Goal: Task Accomplishment & Management: Manage account settings

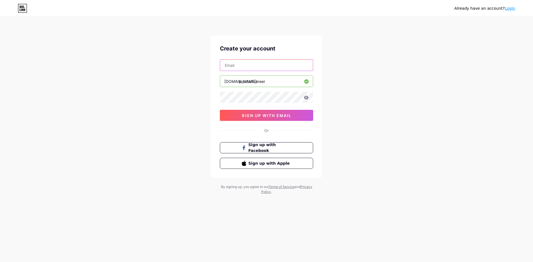
click at [252, 67] on input "text" at bounding box center [266, 65] width 93 height 11
type input "[EMAIL_ADDRESS][DOMAIN_NAME]"
click at [306, 96] on icon at bounding box center [306, 98] width 5 height 4
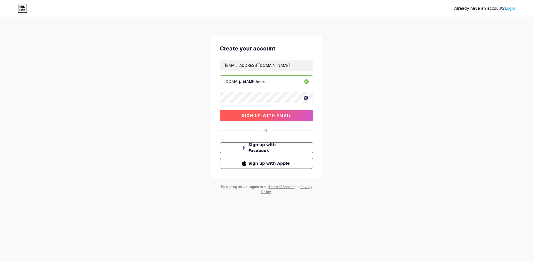
click at [285, 119] on button "sign up with email" at bounding box center [266, 115] width 93 height 11
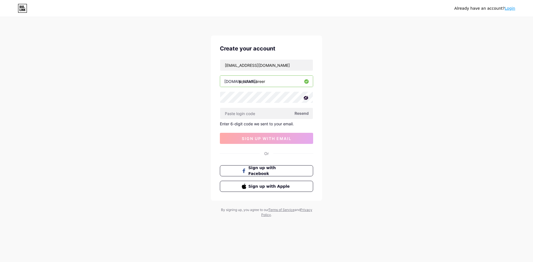
click at [297, 114] on span "Resend" at bounding box center [301, 113] width 14 height 6
paste input "925926"
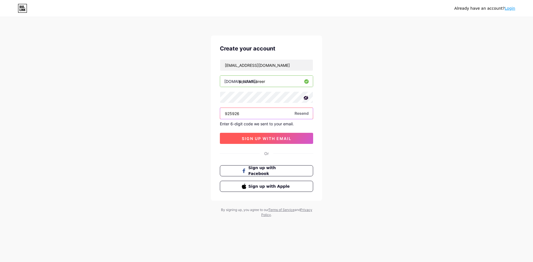
type input "925926"
click at [271, 143] on button "sign up with email" at bounding box center [266, 138] width 93 height 11
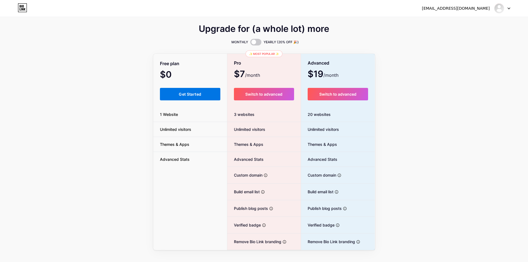
click at [181, 96] on span "Get Started" at bounding box center [190, 94] width 22 height 5
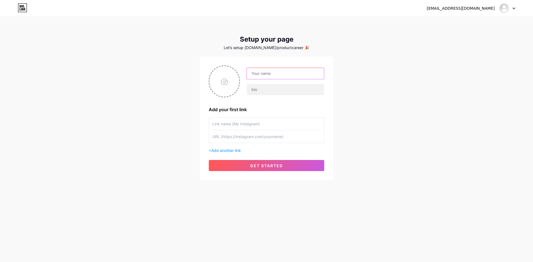
click at [270, 75] on input "text" at bounding box center [285, 73] width 77 height 11
type input "[PERSON_NAME]"
click at [270, 90] on input "text" at bounding box center [285, 89] width 77 height 11
click at [268, 89] on input "text" at bounding box center [285, 89] width 77 height 11
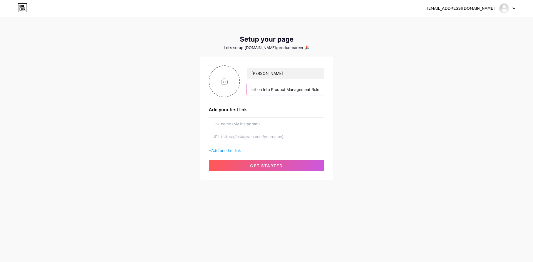
click at [272, 90] on input "Helping Working IT Professionals Transition Into Product Management Role" at bounding box center [285, 89] width 77 height 11
type input "Helping Working IT Professionals Transition Into High-Paying Product Management…"
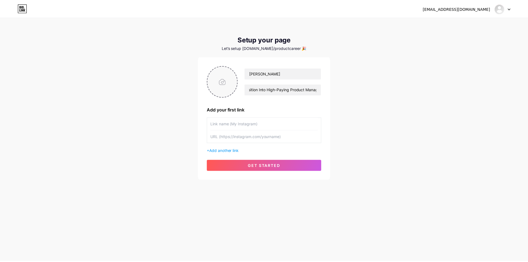
scroll to position [0, 0]
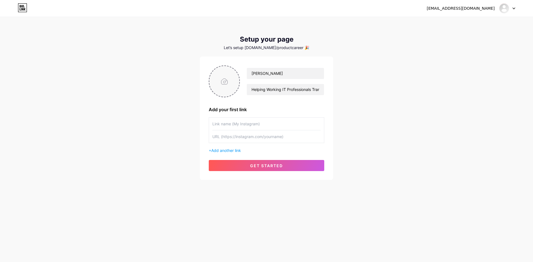
click at [228, 74] on input "file" at bounding box center [224, 81] width 30 height 31
type input "C:\fakepath\640 X 640 (1).png"
click at [254, 126] on input "text" at bounding box center [266, 124] width 108 height 12
type input "My Website"
click at [234, 139] on input "text" at bounding box center [266, 136] width 108 height 12
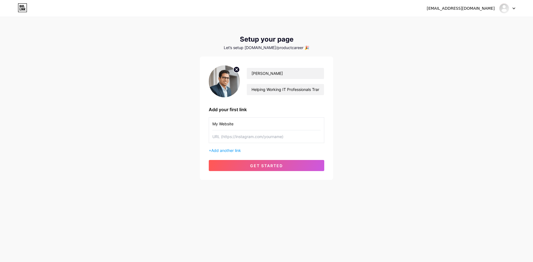
paste input "[URL][DOMAIN_NAME]"
type input "[URL][DOMAIN_NAME]"
click at [261, 166] on span "get started" at bounding box center [266, 165] width 33 height 5
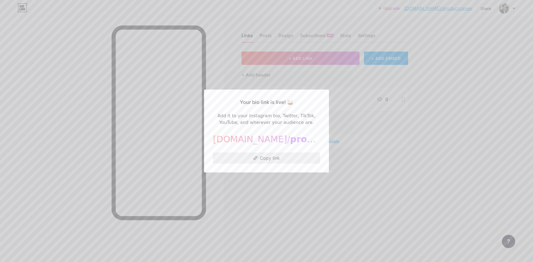
click at [269, 156] on button "Copy link" at bounding box center [266, 158] width 107 height 11
click at [294, 177] on div at bounding box center [266, 131] width 533 height 262
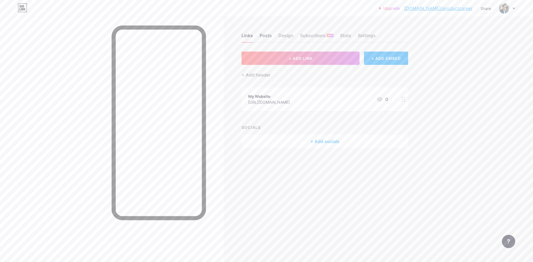
click at [268, 34] on div "Posts" at bounding box center [265, 37] width 12 height 10
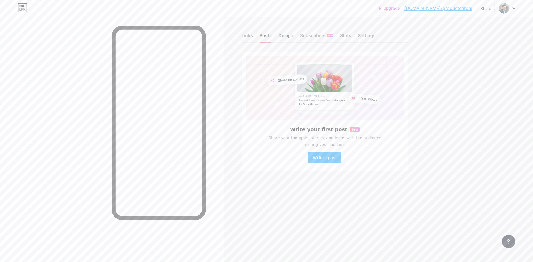
click at [289, 34] on div "Design" at bounding box center [285, 37] width 15 height 10
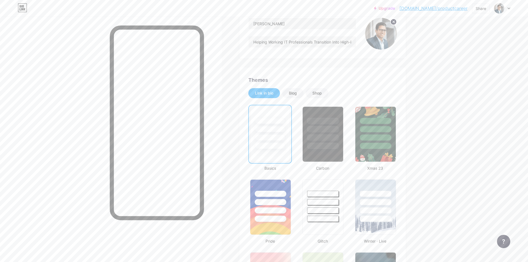
scroll to position [83, 0]
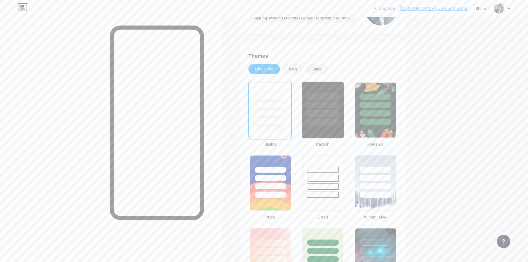
click at [318, 119] on div at bounding box center [323, 122] width 32 height 6
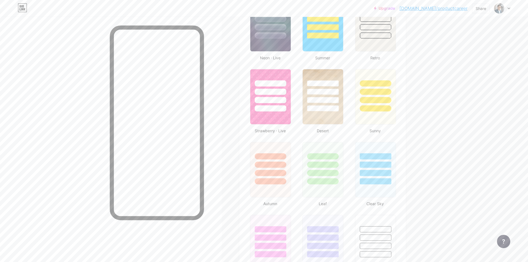
scroll to position [555, 0]
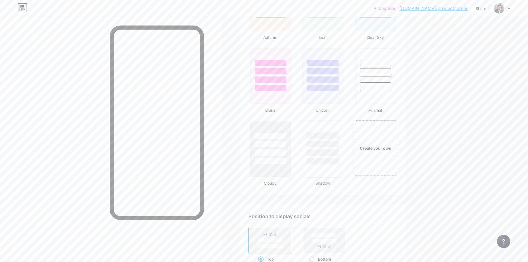
click at [325, 151] on div at bounding box center [323, 153] width 32 height 6
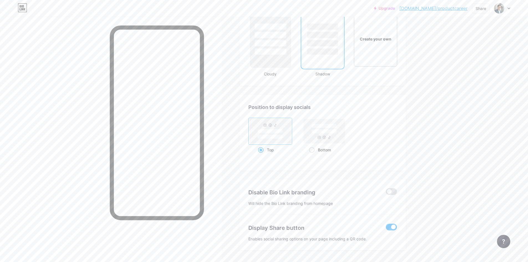
scroll to position [666, 0]
click at [392, 189] on span at bounding box center [391, 190] width 11 height 7
click at [386, 191] on input "checkbox" at bounding box center [386, 191] width 0 height 0
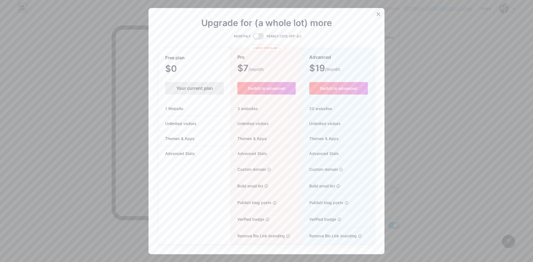
click at [377, 15] on icon at bounding box center [378, 13] width 3 height 3
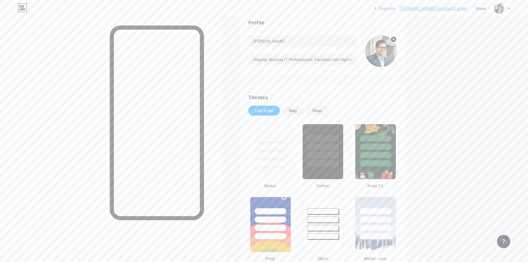
scroll to position [0, 0]
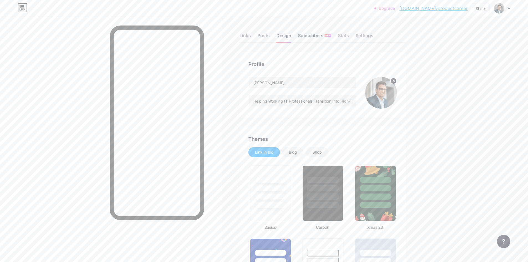
click at [321, 37] on div "Subscribers NEW" at bounding box center [314, 37] width 33 height 10
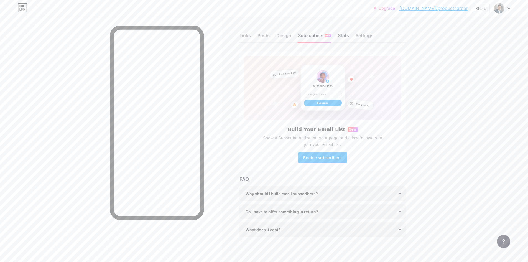
click at [343, 36] on div "Stats" at bounding box center [343, 37] width 11 height 10
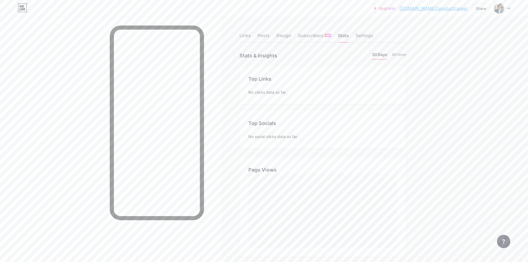
scroll to position [262, 528]
click at [368, 35] on div "Settings" at bounding box center [365, 37] width 18 height 10
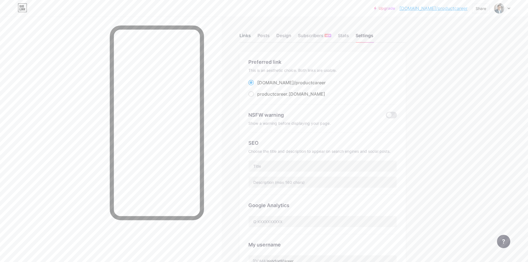
click at [246, 38] on div "Links" at bounding box center [245, 37] width 11 height 10
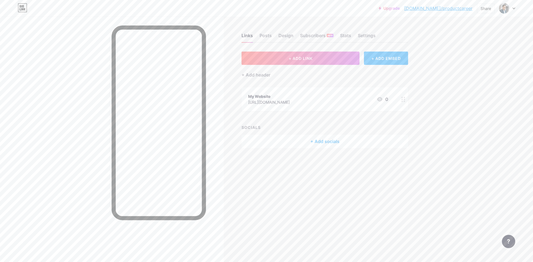
click at [384, 60] on div "+ ADD EMBED" at bounding box center [386, 58] width 44 height 13
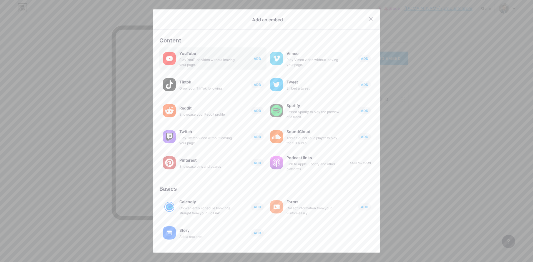
click at [254, 57] on span "ADD" at bounding box center [257, 58] width 7 height 5
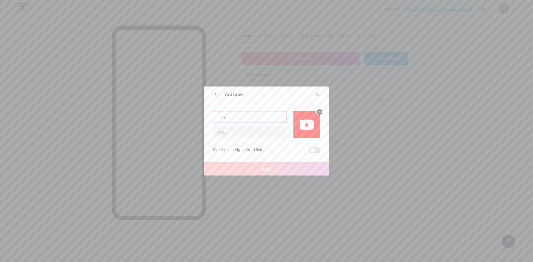
click at [258, 114] on input "text" at bounding box center [249, 117] width 73 height 11
type input "My YouTube"
click at [255, 135] on input "text" at bounding box center [249, 131] width 73 height 11
paste input "[URL][DOMAIN_NAME]"
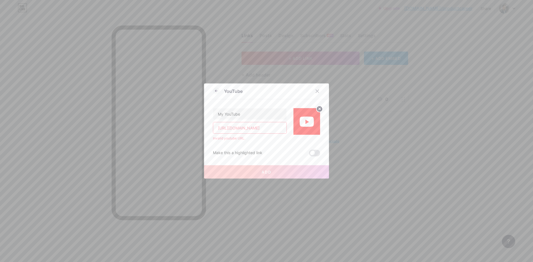
click at [268, 130] on input "[URL][DOMAIN_NAME]" at bounding box center [249, 127] width 73 height 11
click at [314, 156] on span at bounding box center [314, 153] width 11 height 7
click at [309, 154] on input "checkbox" at bounding box center [309, 154] width 0 height 0
click at [314, 156] on span at bounding box center [314, 153] width 11 height 7
click at [309, 154] on input "checkbox" at bounding box center [309, 154] width 0 height 0
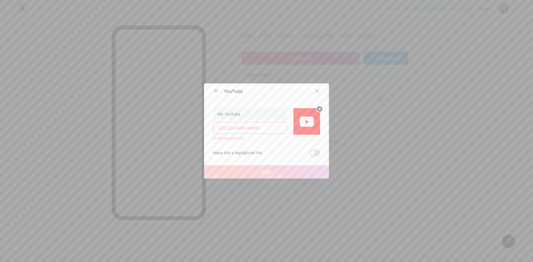
click at [239, 120] on div "My YouTube [URL][DOMAIN_NAME] Invalid youtube URL." at bounding box center [250, 124] width 74 height 33
click at [251, 126] on input "[URL][DOMAIN_NAME]" at bounding box center [249, 127] width 73 height 11
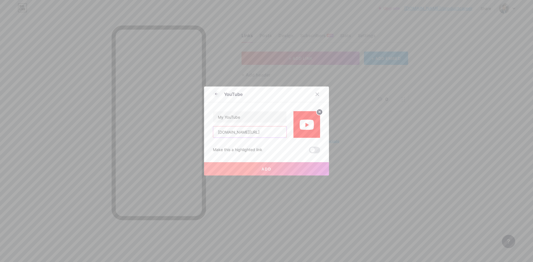
type input "[DOMAIN_NAME][URL]"
click at [284, 167] on button "Add" at bounding box center [266, 168] width 125 height 13
click at [266, 170] on span "Add" at bounding box center [266, 169] width 10 height 5
click at [316, 95] on icon at bounding box center [317, 94] width 3 height 3
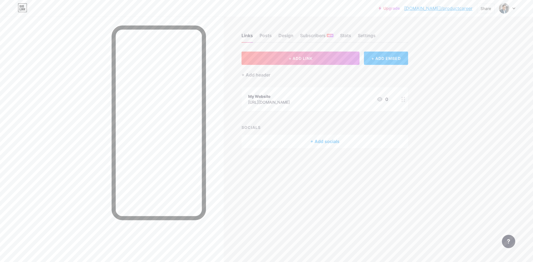
click at [311, 147] on div "+ Add socials" at bounding box center [324, 141] width 166 height 13
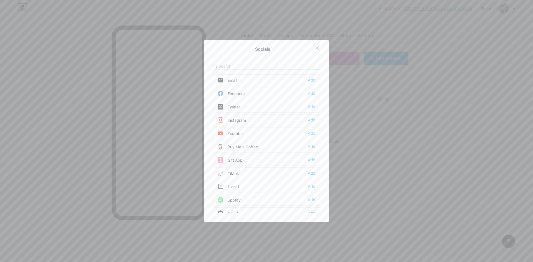
click at [310, 133] on div "Add" at bounding box center [311, 134] width 7 height 6
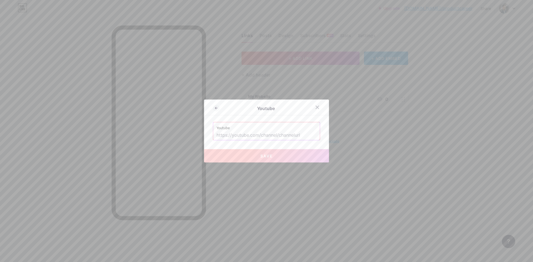
click at [284, 134] on input "text" at bounding box center [266, 135] width 100 height 9
paste input "[URL][DOMAIN_NAME]"
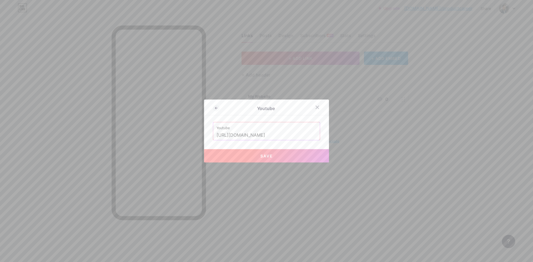
type input "[URL][DOMAIN_NAME]"
click at [279, 154] on button "Save" at bounding box center [266, 155] width 125 height 13
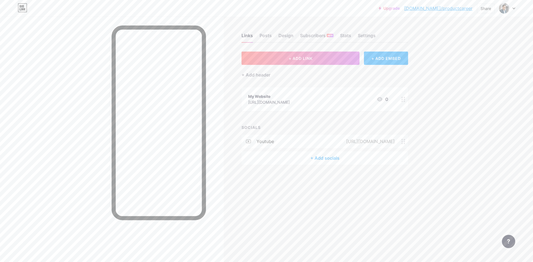
click at [326, 158] on div "+ Add socials" at bounding box center [324, 157] width 166 height 13
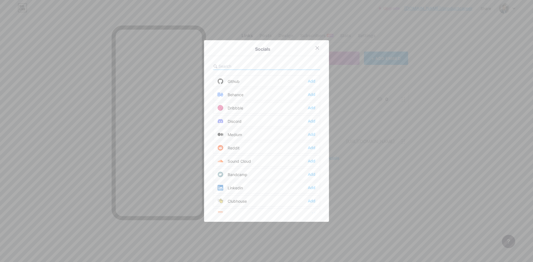
scroll to position [139, 0]
click at [308, 181] on div "Add" at bounding box center [311, 181] width 7 height 6
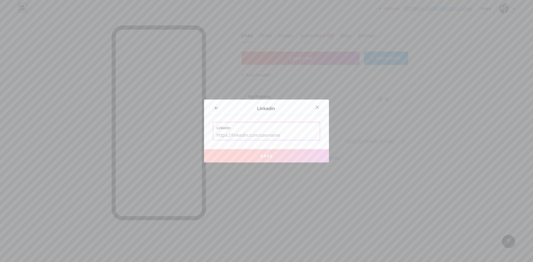
click at [272, 135] on input "text" at bounding box center [266, 135] width 100 height 9
paste input "[URL][DOMAIN_NAME]"
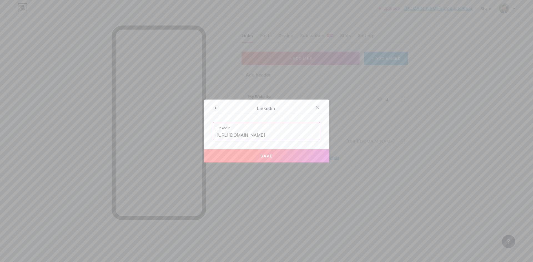
scroll to position [0, 41]
type input "[URL][DOMAIN_NAME]"
click at [275, 155] on button "Save" at bounding box center [266, 155] width 125 height 13
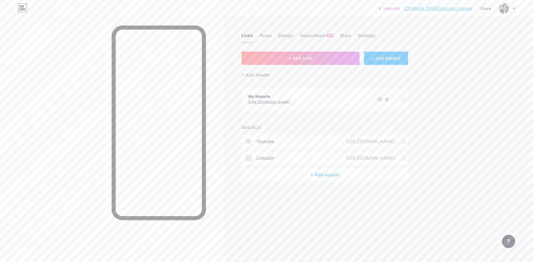
click at [327, 174] on div "+ Add socials" at bounding box center [324, 174] width 166 height 13
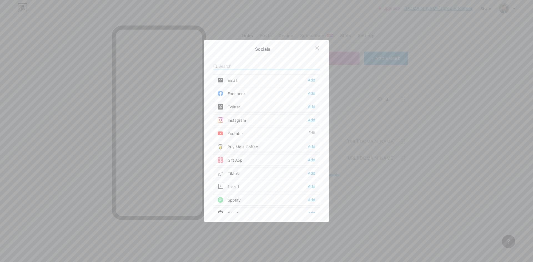
click at [308, 118] on div "Add" at bounding box center [311, 120] width 7 height 6
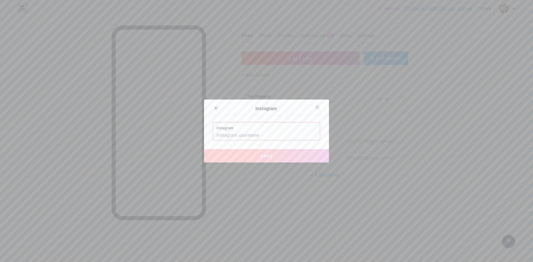
click at [272, 134] on input "text" at bounding box center [266, 135] width 100 height 9
paste input "[URL][DOMAIN_NAME]"
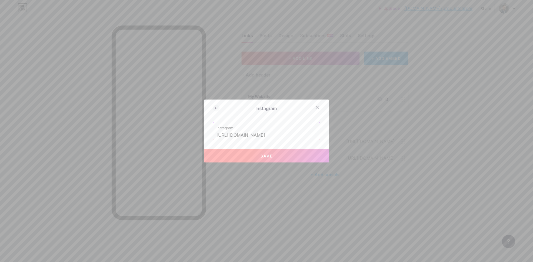
scroll to position [0, 1]
click at [270, 157] on button "Save" at bounding box center [266, 155] width 125 height 13
type input "[URL][DOMAIN_NAME][DOMAIN_NAME]"
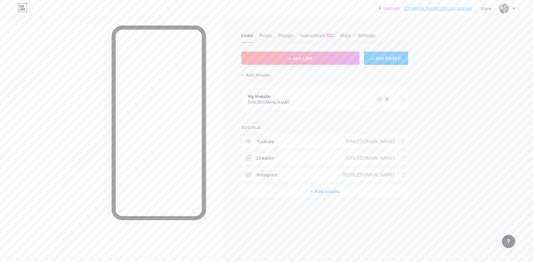
click at [402, 174] on icon at bounding box center [403, 174] width 4 height 5
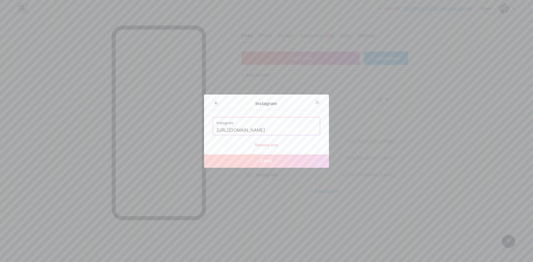
click at [288, 130] on input "[URL][DOMAIN_NAME]" at bounding box center [266, 130] width 100 height 9
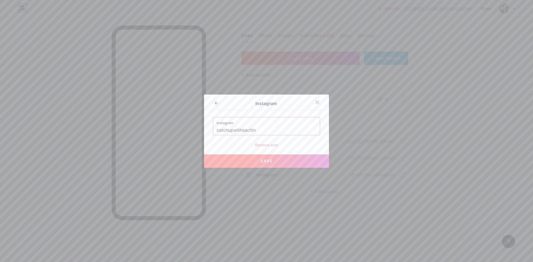
type input "catchupwithsachin"
click at [318, 143] on div "Remove icon" at bounding box center [266, 145] width 107 height 6
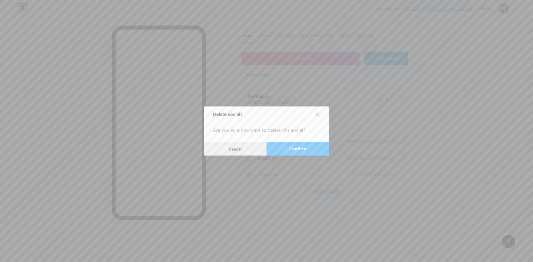
click at [249, 150] on button "Cancel" at bounding box center [235, 148] width 62 height 13
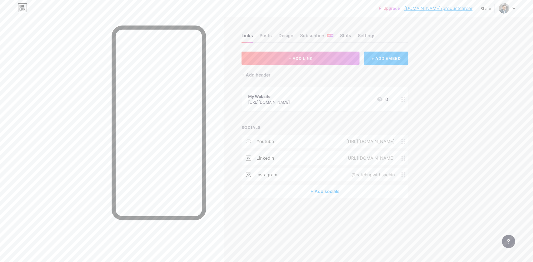
click at [404, 175] on circle at bounding box center [404, 174] width 1 height 1
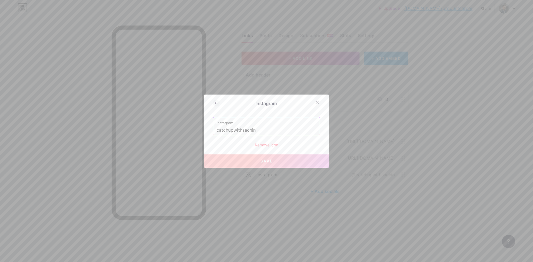
click at [276, 126] on input "catchupwithsachin" at bounding box center [266, 130] width 100 height 9
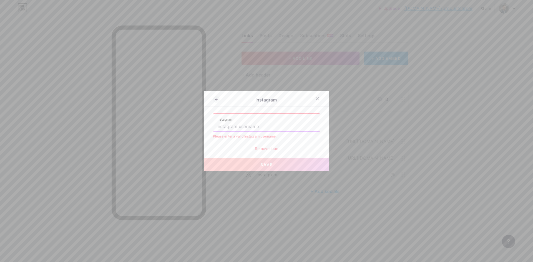
click at [263, 128] on input "text" at bounding box center [266, 126] width 100 height 9
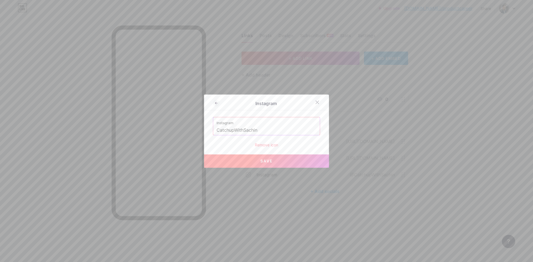
click at [252, 158] on button "Save" at bounding box center [266, 160] width 125 height 13
type input "[URL][DOMAIN_NAME]"
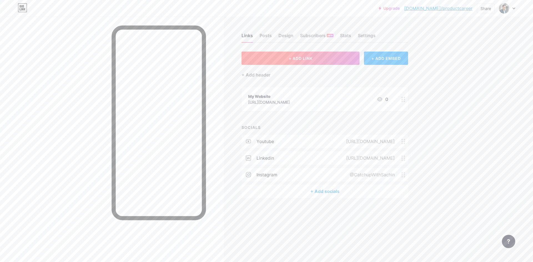
click at [308, 54] on button "+ ADD LINK" at bounding box center [300, 58] width 118 height 13
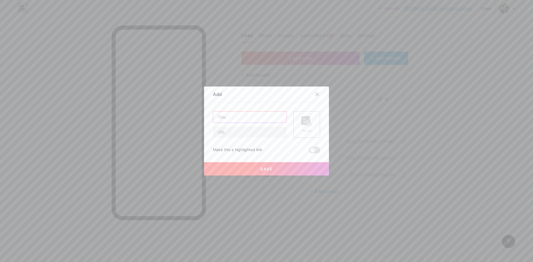
click at [254, 117] on input "text" at bounding box center [249, 117] width 73 height 11
click at [240, 119] on input "text" at bounding box center [249, 117] width 73 height 11
click at [241, 134] on input "text" at bounding box center [249, 131] width 73 height 11
click at [227, 116] on input "FREE Demo Call" at bounding box center [249, 117] width 73 height 11
click at [264, 133] on input "text" at bounding box center [249, 131] width 73 height 11
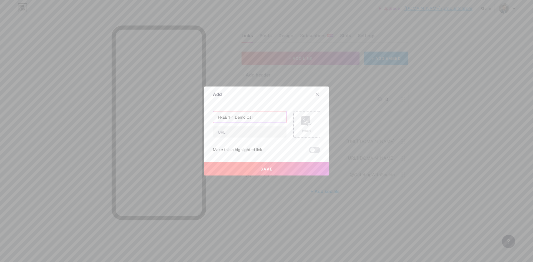
click at [255, 117] on input "FREE 1-1 Demo Call" at bounding box center [249, 117] width 73 height 11
type input "Want to Become a Product Manager. Book a 1-1 Demo Call"
click at [252, 128] on input "text" at bounding box center [249, 131] width 73 height 11
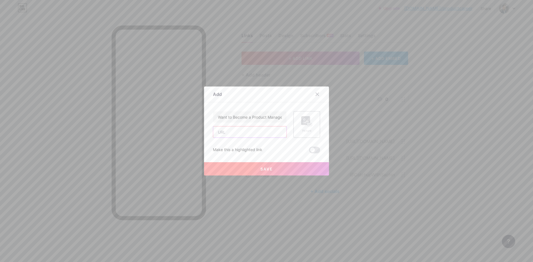
paste input "[URL][DOMAIN_NAME]"
type input "[URL][DOMAIN_NAME]"
click at [261, 170] on span "Save" at bounding box center [266, 169] width 12 height 5
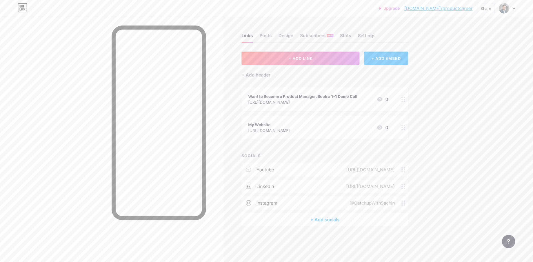
click at [341, 99] on div "[URL][DOMAIN_NAME]" at bounding box center [302, 102] width 109 height 6
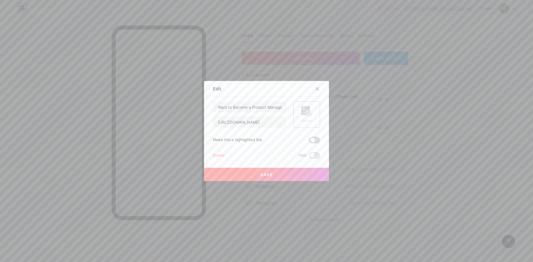
click at [311, 139] on span at bounding box center [314, 140] width 11 height 7
click at [309, 141] on input "checkbox" at bounding box center [309, 141] width 0 height 0
click at [294, 173] on button "Save" at bounding box center [266, 174] width 125 height 13
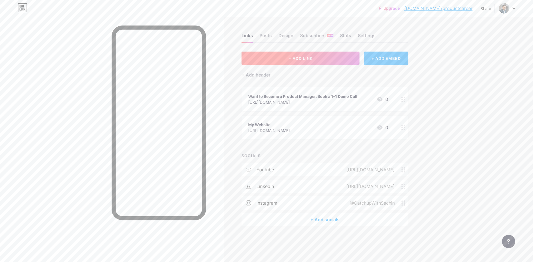
click at [318, 55] on button "+ ADD LINK" at bounding box center [300, 58] width 118 height 13
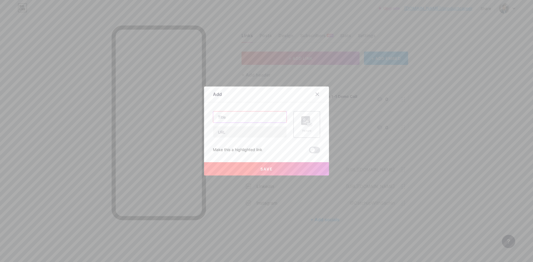
click at [249, 114] on input "text" at bounding box center [249, 117] width 73 height 11
type input "FREE Product Management Course"
click at [238, 133] on input "text" at bounding box center [249, 131] width 73 height 11
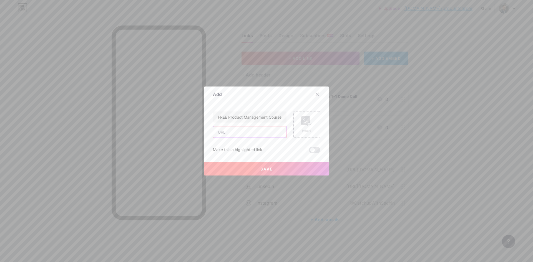
paste input "[URL][DOMAIN_NAME]"
type input "[URL][DOMAIN_NAME]"
click at [266, 116] on input "FREE Product Management Course" at bounding box center [249, 117] width 73 height 11
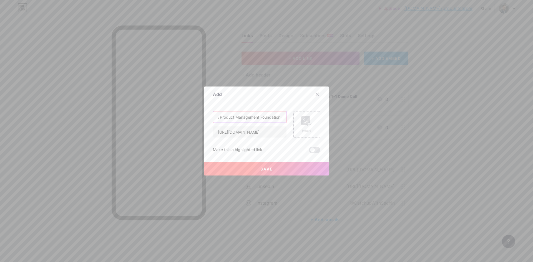
type input "FREE Product Management Foundation Course"
click at [266, 173] on button "Save" at bounding box center [266, 168] width 125 height 13
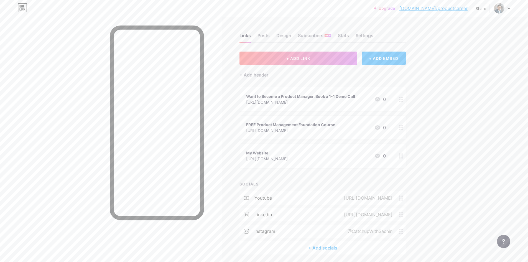
click at [321, 123] on div "FREE Product Management Foundation Course" at bounding box center [290, 125] width 89 height 6
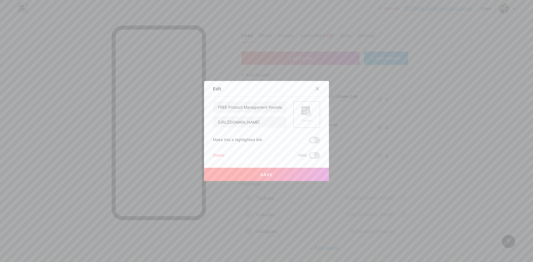
click at [314, 137] on span at bounding box center [314, 140] width 11 height 7
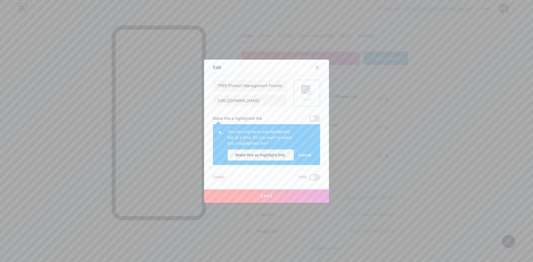
click at [306, 156] on span "Cancel" at bounding box center [304, 155] width 13 height 6
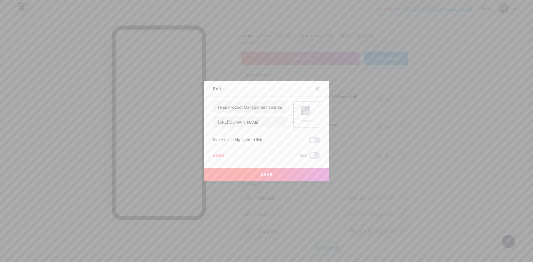
click at [266, 173] on span "Save" at bounding box center [266, 174] width 12 height 5
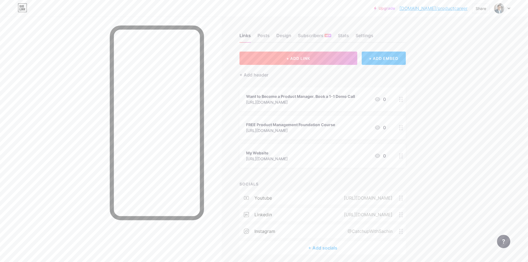
click at [320, 58] on button "+ ADD LINK" at bounding box center [299, 58] width 118 height 13
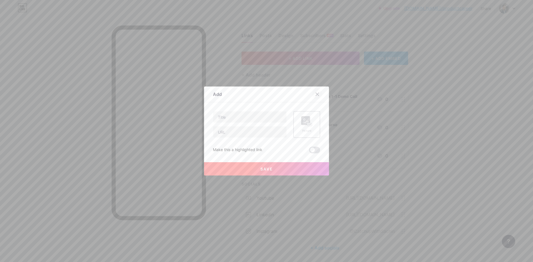
click at [316, 90] on div at bounding box center [317, 94] width 10 height 10
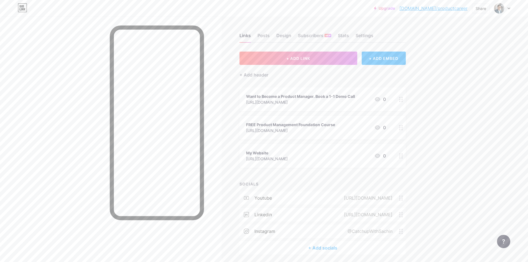
click at [302, 125] on div "FREE Product Management Foundation Course" at bounding box center [290, 125] width 89 height 6
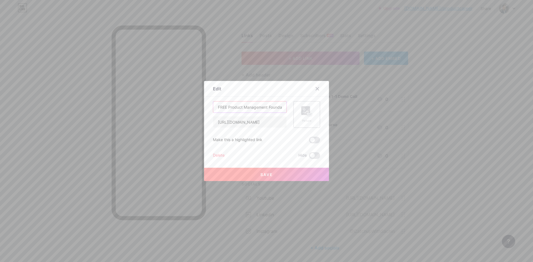
click at [272, 110] on input "FREE Product Management Foundation Course" at bounding box center [249, 107] width 73 height 11
paste input "oundation of Product Management - FREE"
paste input "FREE Course"
type input "FREE Course - Foundation of Product Management"
click at [264, 173] on span "Save" at bounding box center [266, 174] width 12 height 5
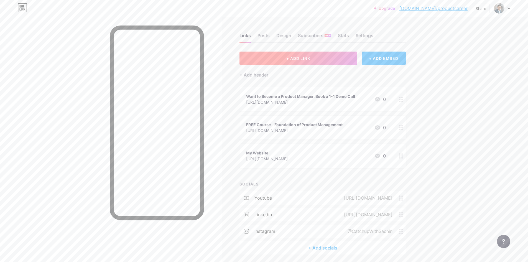
click at [320, 58] on button "+ ADD LINK" at bounding box center [299, 58] width 118 height 13
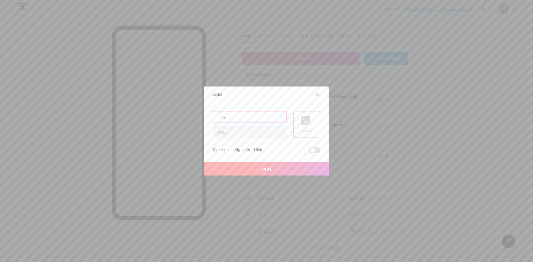
click at [250, 119] on input "text" at bounding box center [249, 117] width 73 height 11
paste input "Free Product Manager Resume template"
type input "Free Product Manager Resume template"
click at [246, 131] on input "text" at bounding box center [249, 131] width 73 height 11
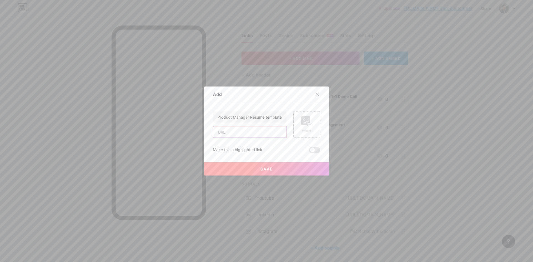
scroll to position [0, 0]
click at [267, 133] on input "text" at bounding box center [249, 131] width 73 height 11
paste input "[URL][DOMAIN_NAME]"
type input "[URL][DOMAIN_NAME]"
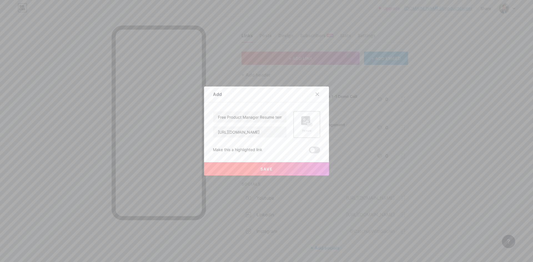
click at [267, 173] on button "Save" at bounding box center [266, 168] width 125 height 13
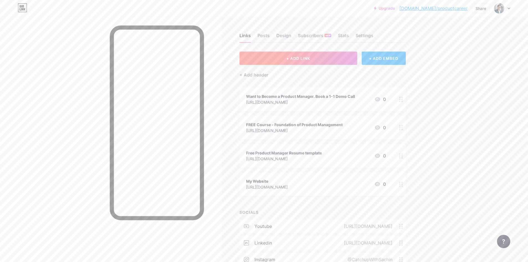
click at [289, 59] on span "+ ADD LINK" at bounding box center [299, 58] width 24 height 5
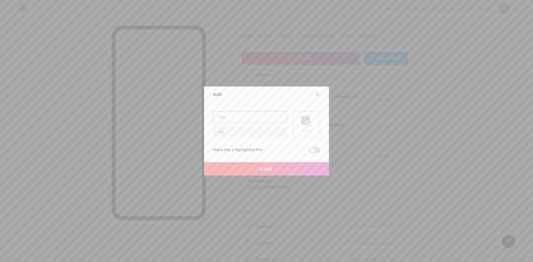
click at [250, 120] on input "text" at bounding box center [249, 117] width 73 height 11
paste input "Ultimate Playbook to [PERSON_NAME] PM Interview Calls"
type input "FREE E-book to Boost Product Manager Interview Calls"
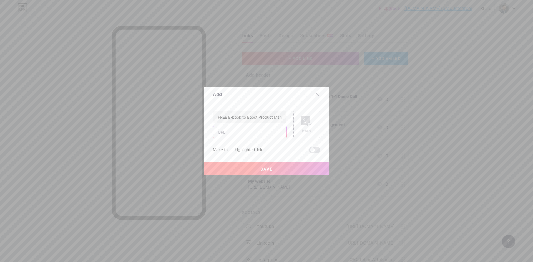
click at [240, 135] on input "text" at bounding box center [249, 131] width 73 height 11
paste input "[URL][DOMAIN_NAME]"
type input "[URL][DOMAIN_NAME]"
click at [239, 170] on button "Save" at bounding box center [266, 168] width 125 height 13
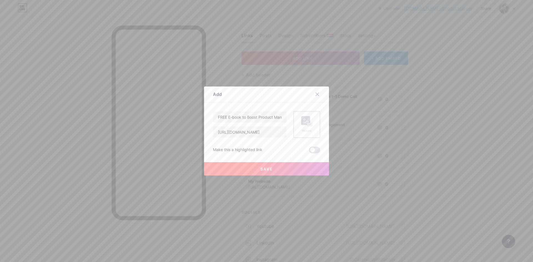
scroll to position [0, 0]
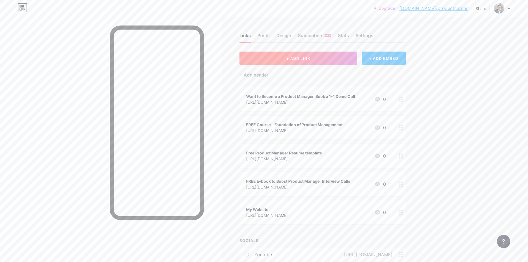
click at [314, 59] on button "+ ADD LINK" at bounding box center [299, 58] width 118 height 13
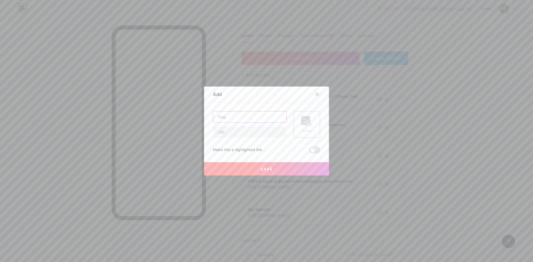
click at [259, 117] on input "text" at bounding box center [249, 117] width 73 height 11
paste input "The Ultimate Job Fit Checklist"
type input "FREE Checklist - The Ultimate Job Fit Checklist"
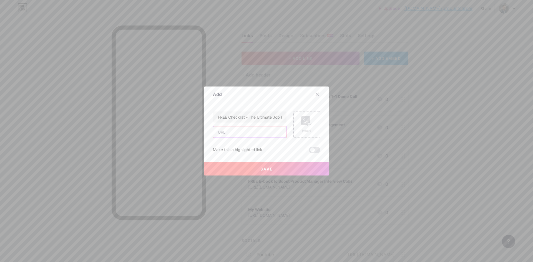
click at [250, 133] on input "text" at bounding box center [249, 131] width 73 height 11
paste input "[URL][DOMAIN_NAME]"
type input "[URL][DOMAIN_NAME]"
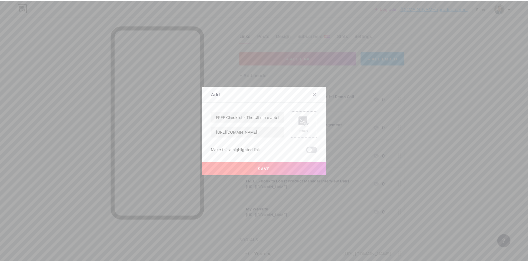
scroll to position [0, 0]
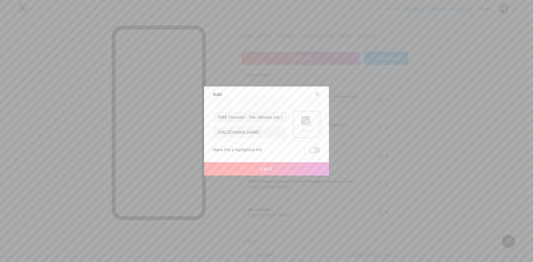
click at [254, 165] on button "Save" at bounding box center [266, 168] width 125 height 13
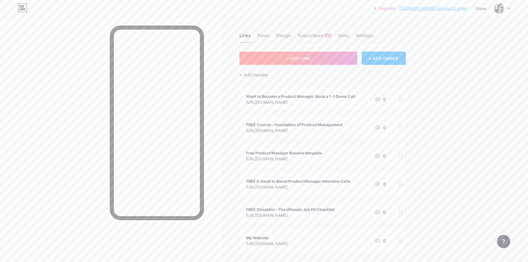
click at [298, 59] on span "+ ADD LINK" at bounding box center [299, 58] width 24 height 5
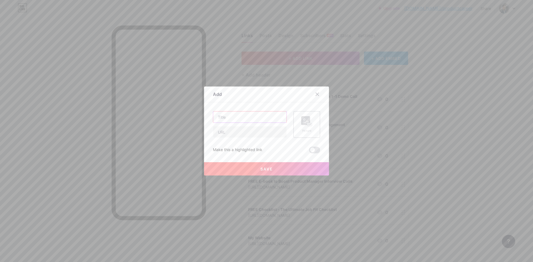
click at [250, 114] on input "text" at bounding box center [249, 117] width 73 height 11
type input "Product Manager Interview Prep Course"
click at [250, 131] on input "text" at bounding box center [249, 131] width 73 height 11
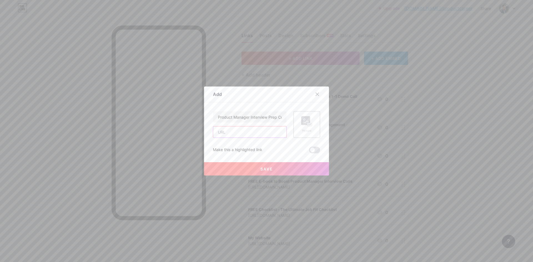
paste input "[URL][DOMAIN_NAME]"
type input "[URL][DOMAIN_NAME]"
click at [263, 169] on span "Save" at bounding box center [266, 169] width 12 height 5
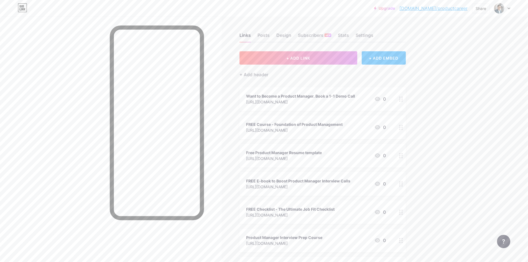
scroll to position [0, 0]
click at [262, 35] on div "Posts" at bounding box center [264, 37] width 12 height 10
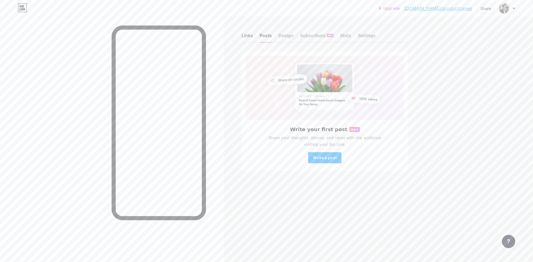
click at [250, 37] on div "Links" at bounding box center [246, 37] width 11 height 10
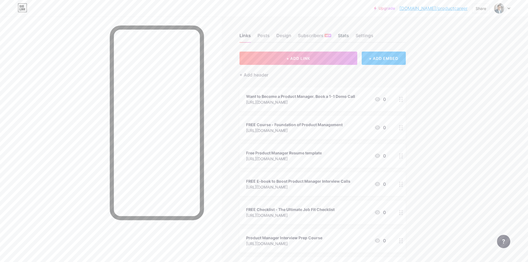
click at [343, 37] on div "Stats" at bounding box center [343, 37] width 11 height 10
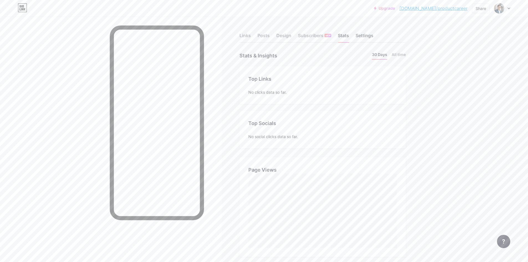
scroll to position [262, 528]
click at [372, 37] on div "Settings" at bounding box center [365, 37] width 18 height 10
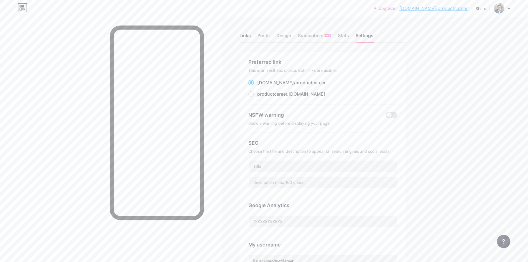
click at [245, 37] on div "Links" at bounding box center [245, 37] width 11 height 10
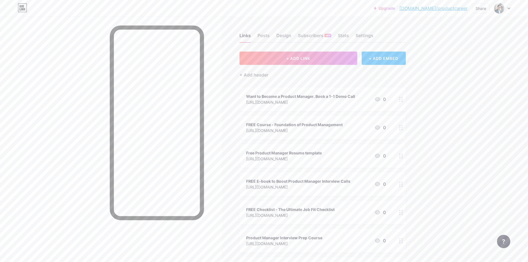
click at [508, 9] on icon at bounding box center [509, 8] width 3 height 2
click at [468, 49] on div "+ Add a new page" at bounding box center [476, 48] width 62 height 6
click at [435, 9] on link "[DOMAIN_NAME]/productcareer" at bounding box center [434, 8] width 68 height 7
click at [371, 35] on div "Settings" at bounding box center [365, 37] width 18 height 10
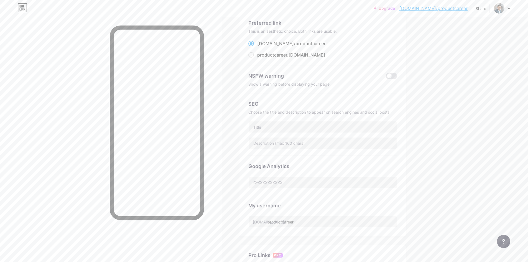
scroll to position [111, 0]
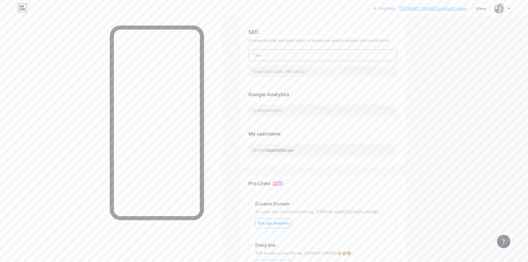
click at [292, 58] on input "text" at bounding box center [323, 55] width 148 height 11
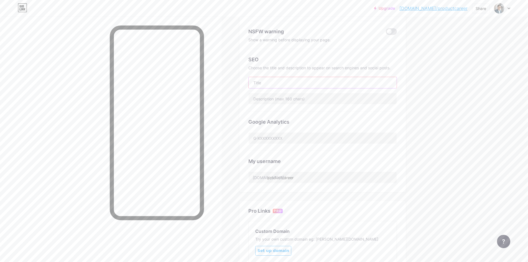
scroll to position [83, 0]
click at [318, 96] on input "text" at bounding box center [323, 98] width 148 height 11
click at [293, 85] on input "text" at bounding box center [323, 82] width 148 height 11
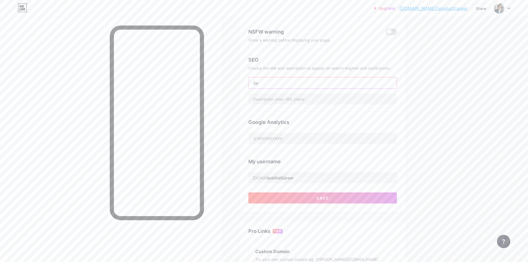
type input "S"
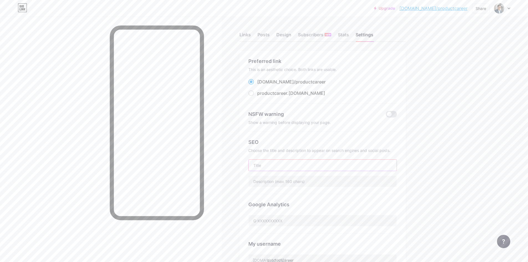
scroll to position [0, 0]
click at [264, 40] on div "Posts" at bounding box center [264, 37] width 12 height 10
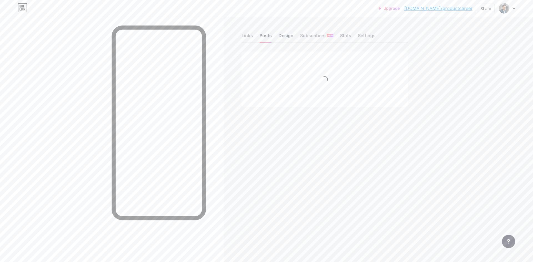
click at [287, 39] on div "Design" at bounding box center [285, 37] width 15 height 10
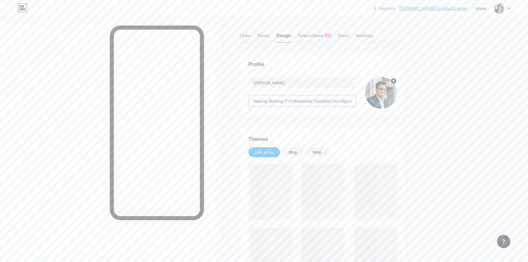
click at [313, 99] on input "Helping Working IT Professionals Transition Into High-Paying Product Management…" at bounding box center [302, 100] width 107 height 11
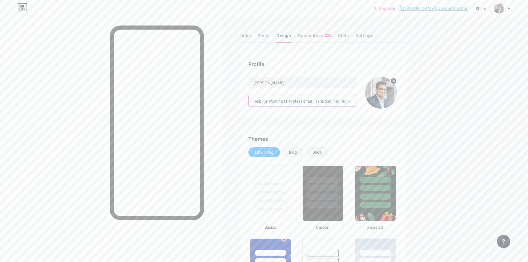
paste input "Product Career Coach : Mentor IT Professionals to Break into"
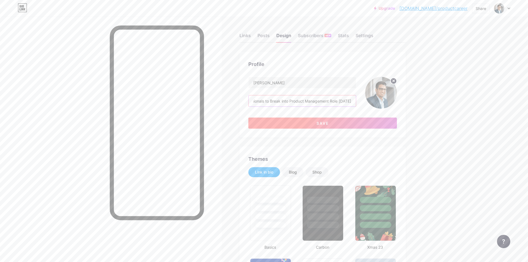
scroll to position [0, 101]
type input "Product Career Coach - Mentor Working IT Professionals to Break into Product Ma…"
click at [325, 120] on button "Save" at bounding box center [323, 123] width 149 height 11
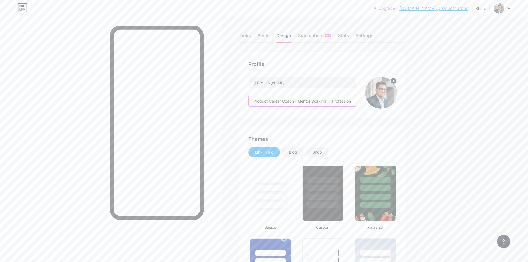
click at [333, 104] on input "Product Career Coach - Mentor Working IT Professionals to Break into Product Ma…" at bounding box center [302, 100] width 107 height 11
click at [300, 148] on div "Blog" at bounding box center [292, 152] width 21 height 10
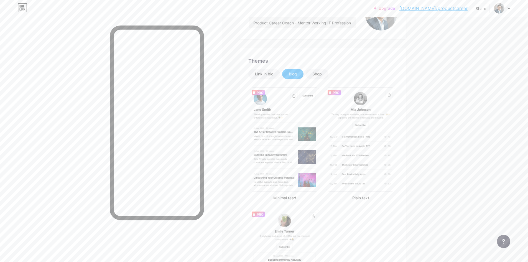
scroll to position [83, 0]
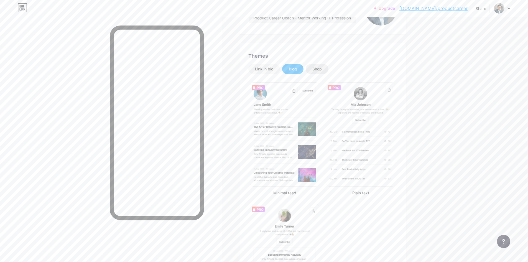
click at [322, 69] on div "Shop" at bounding box center [317, 69] width 9 height 6
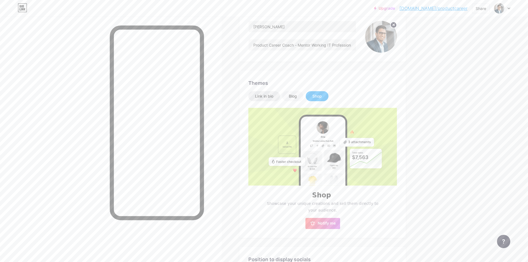
scroll to position [55, 0]
click at [260, 95] on div "Link in bio" at bounding box center [264, 97] width 18 height 6
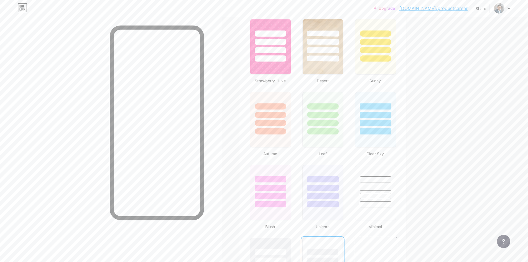
scroll to position [444, 0]
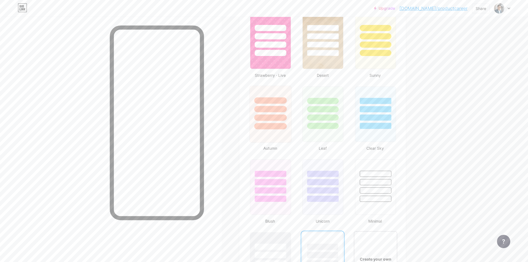
click at [287, 102] on div at bounding box center [270, 100] width 32 height 6
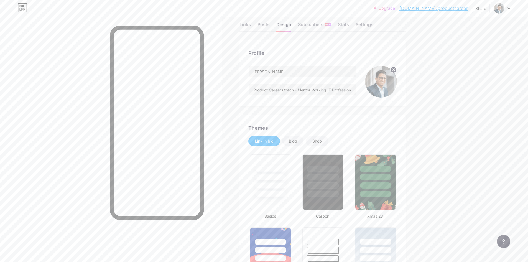
scroll to position [0, 0]
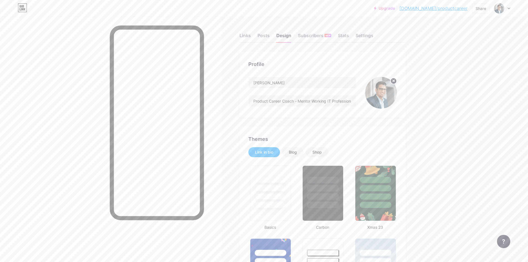
click at [447, 10] on link "[DOMAIN_NAME]/productcareer" at bounding box center [434, 8] width 68 height 7
click at [250, 37] on div "Links" at bounding box center [245, 37] width 11 height 10
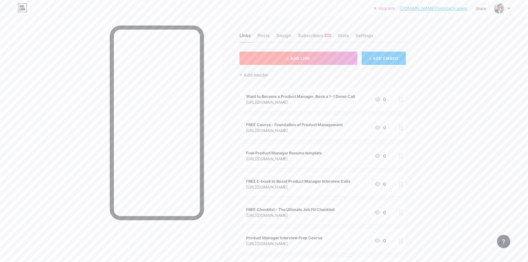
click at [298, 58] on span "+ ADD LINK" at bounding box center [299, 58] width 24 height 5
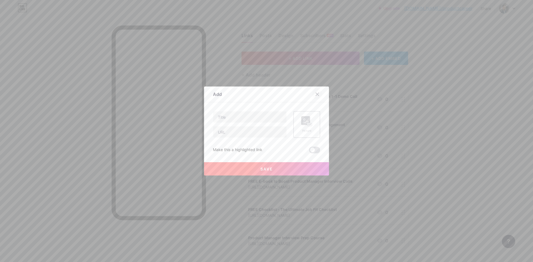
click at [315, 93] on icon at bounding box center [317, 94] width 4 height 4
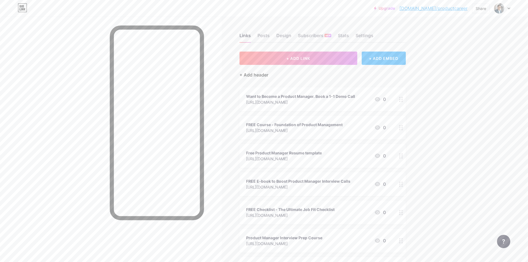
click at [262, 75] on div "+ Add header" at bounding box center [254, 75] width 29 height 7
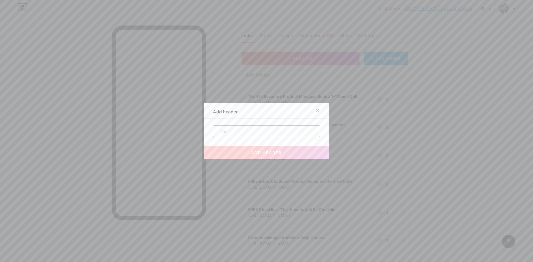
click at [264, 132] on input "text" at bounding box center [266, 131] width 107 height 11
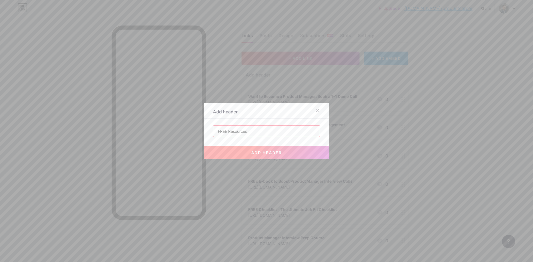
type input "FREE Resources"
click at [264, 154] on span "add header" at bounding box center [266, 152] width 31 height 5
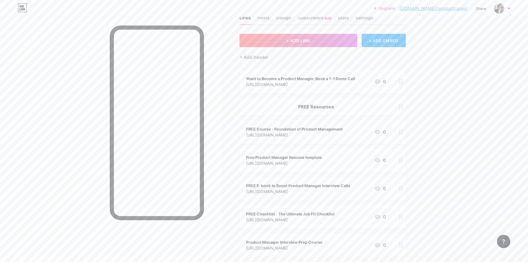
scroll to position [17, 0]
click at [264, 59] on div "+ Add header" at bounding box center [254, 58] width 29 height 7
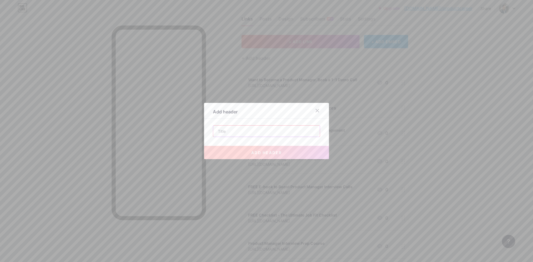
click at [255, 133] on input "text" at bounding box center [266, 131] width 107 height 11
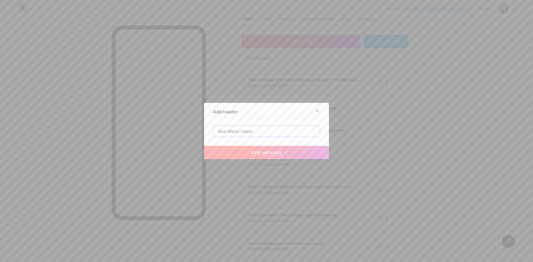
type input "Must Watch Videos"
click at [265, 153] on span "add header" at bounding box center [266, 152] width 31 height 5
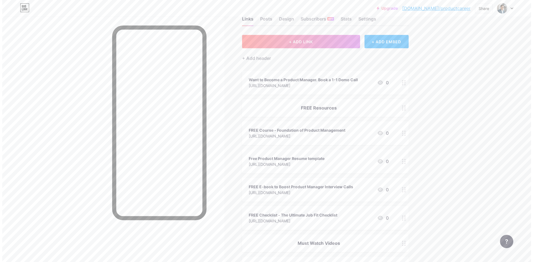
scroll to position [0, 0]
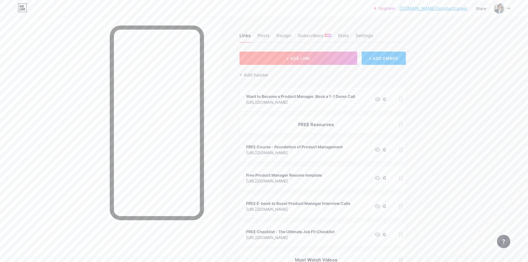
click at [295, 53] on button "+ ADD LINK" at bounding box center [299, 58] width 118 height 13
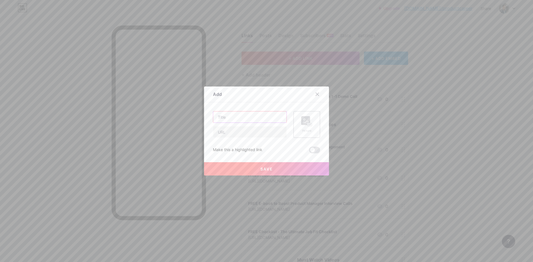
click at [241, 120] on input "text" at bounding box center [249, 117] width 73 height 11
click at [244, 137] on input "text" at bounding box center [249, 131] width 73 height 11
paste input "[URL][DOMAIN_NAME]"
type input "[URL][DOMAIN_NAME]"
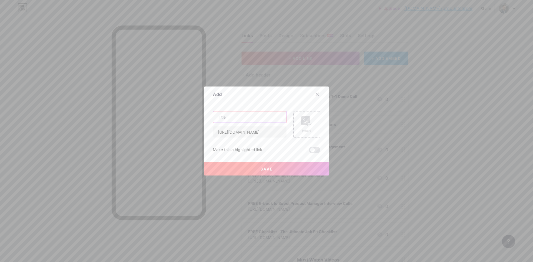
scroll to position [0, 0]
click at [243, 118] on input "text" at bounding box center [249, 117] width 73 height 11
click at [257, 115] on input "text" at bounding box center [249, 117] width 73 height 11
paste input "9 FREE Product Management COURSES"
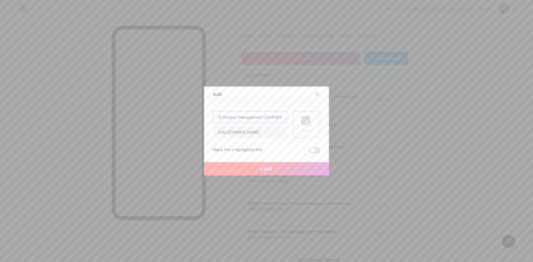
type input "9 FREE Product Management COURSES"
click at [262, 168] on span "Save" at bounding box center [266, 169] width 12 height 5
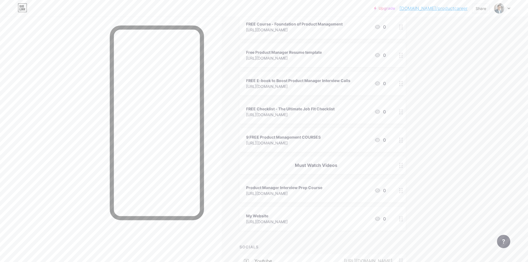
scroll to position [150, 0]
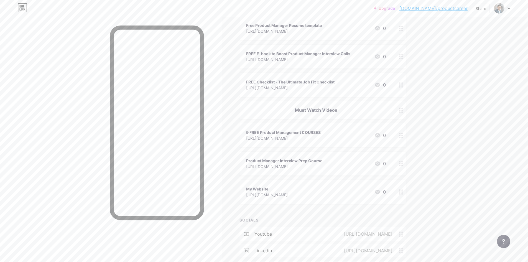
click at [437, 128] on div "Upgrade [DOMAIN_NAME]/produc... [DOMAIN_NAME]/productcareer Share Switch accoun…" at bounding box center [264, 84] width 528 height 468
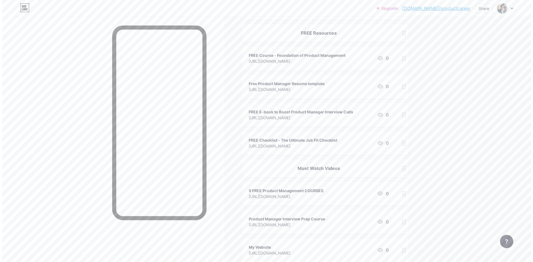
scroll to position [0, 0]
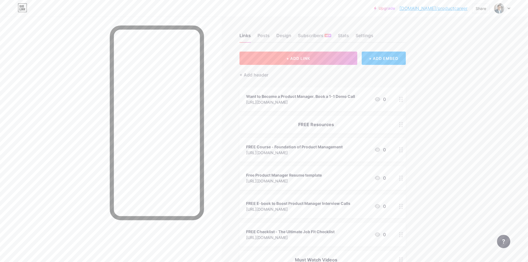
click at [316, 58] on button "+ ADD LINK" at bounding box center [299, 58] width 118 height 13
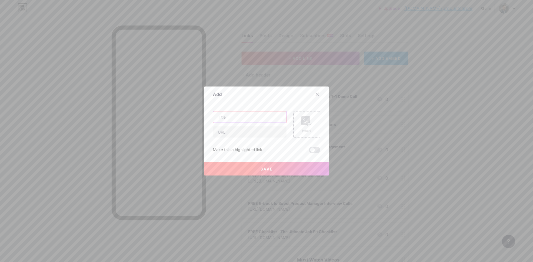
click at [251, 118] on input "text" at bounding box center [249, 117] width 73 height 11
paste input "60-Days Plan"
type input "60-Days Step-by-Step Plan to Become a Product Manager"
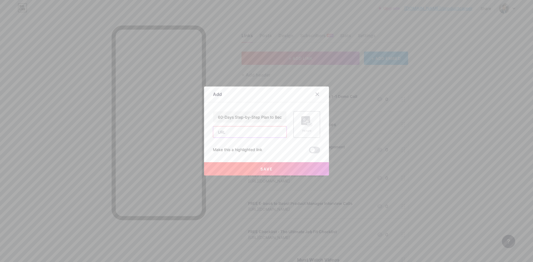
click at [271, 136] on input "text" at bounding box center [249, 131] width 73 height 11
paste input "[URL][DOMAIN_NAME]"
type input "[URL][DOMAIN_NAME]"
click at [286, 166] on button "Save" at bounding box center [266, 168] width 125 height 13
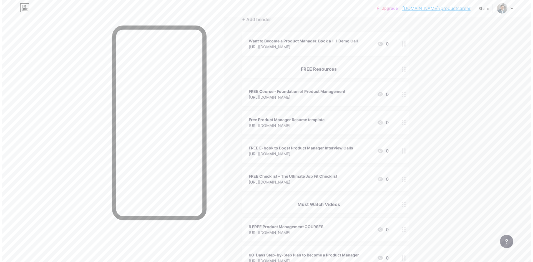
scroll to position [0, 0]
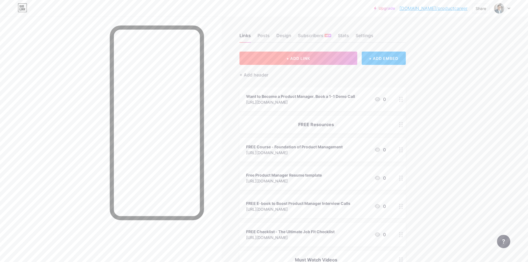
click at [307, 57] on span "+ ADD LINK" at bounding box center [299, 58] width 24 height 5
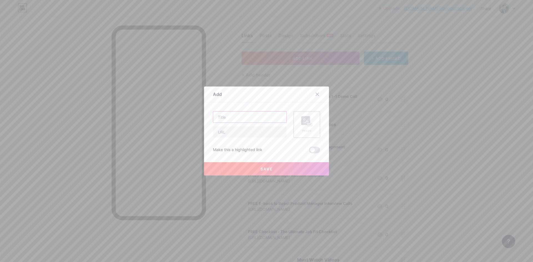
click at [264, 115] on input "text" at bounding box center [249, 117] width 73 height 11
paste input "30-Day Product Manager Interview Preparation 2025 Plan"
type input "30-Day Product Manager Interview Preparation Plan"
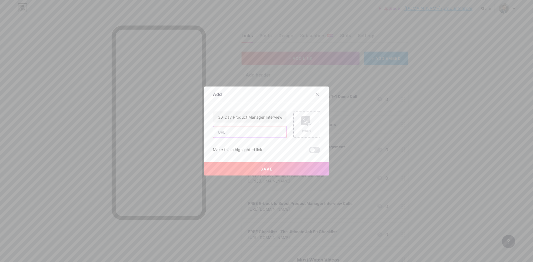
click at [263, 135] on input "text" at bounding box center [249, 131] width 73 height 11
paste input "[URL][DOMAIN_NAME]"
type input "[URL][DOMAIN_NAME]"
click at [267, 168] on span "Save" at bounding box center [266, 169] width 12 height 5
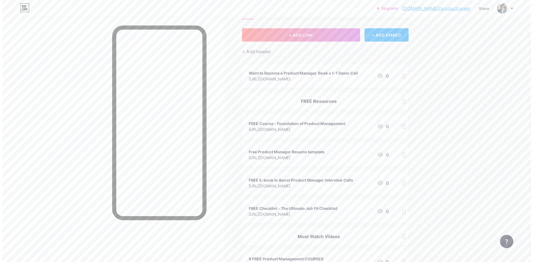
scroll to position [0, 0]
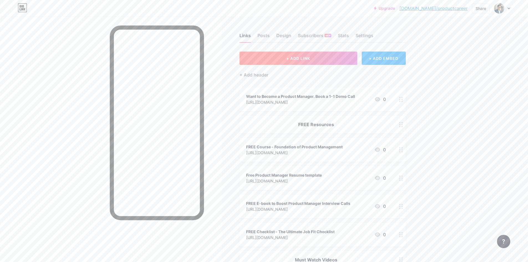
click at [303, 59] on span "+ ADD LINK" at bounding box center [299, 58] width 24 height 5
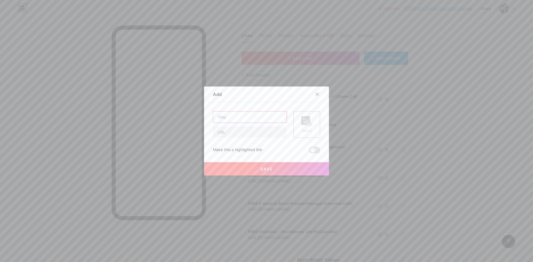
click at [244, 118] on input "text" at bounding box center [249, 117] width 73 height 11
paste input "How to Transition to Product Management Without Prior Experience (Step-by-[PERS…"
type input "How to Transition to Product Management Without Prior Experience (Step-by-[PERS…"
click at [246, 142] on div "How to Transition to Product Management Without Prior Experience (Step-by-[PERS…" at bounding box center [266, 132] width 107 height 42
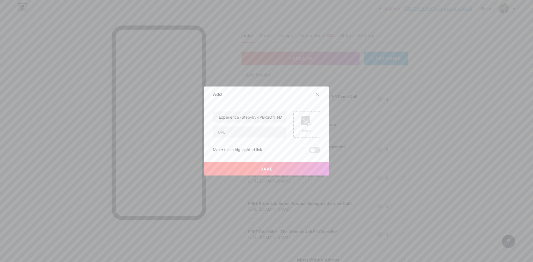
scroll to position [0, 0]
click at [245, 133] on input "text" at bounding box center [249, 131] width 73 height 11
click at [250, 134] on input "text" at bounding box center [249, 131] width 73 height 11
paste input "[URL][DOMAIN_NAME]"
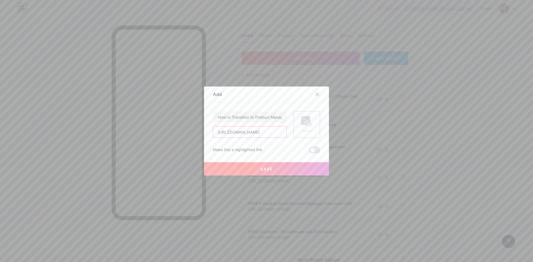
type input "[URL][DOMAIN_NAME]"
click at [252, 171] on button "Save" at bounding box center [266, 168] width 125 height 13
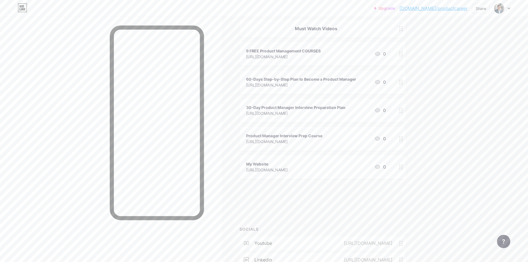
scroll to position [235, 0]
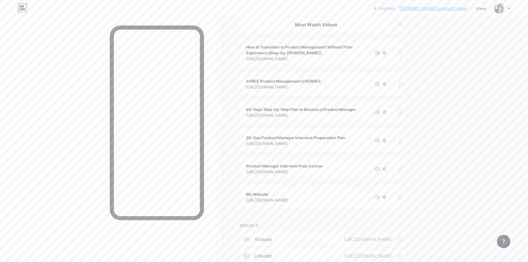
click at [448, 69] on div "Upgrade [DOMAIN_NAME]/produc... [DOMAIN_NAME]/productcareer Share Switch accoun…" at bounding box center [264, 44] width 528 height 559
click at [437, 79] on div "Upgrade [DOMAIN_NAME]/produc... [DOMAIN_NAME]/productcareer Share Switch accoun…" at bounding box center [264, 44] width 528 height 559
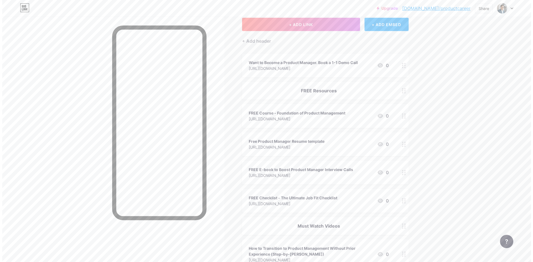
scroll to position [0, 0]
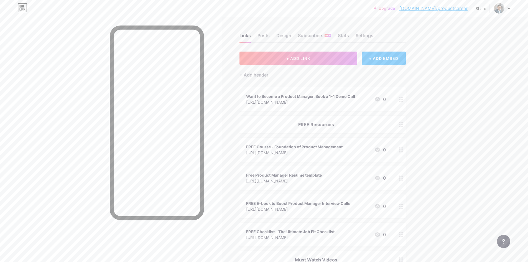
click at [304, 58] on span "+ ADD LINK" at bounding box center [299, 58] width 24 height 5
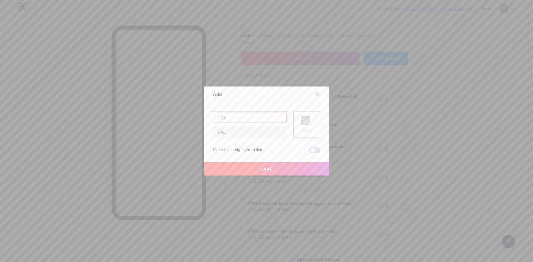
click at [235, 120] on input "text" at bounding box center [249, 117] width 73 height 11
paste input "How I Got 5 Offer Letters [DATE]"
type input "How I Got 5 Offer Letters [DATE]"
click at [237, 129] on input "text" at bounding box center [249, 131] width 73 height 11
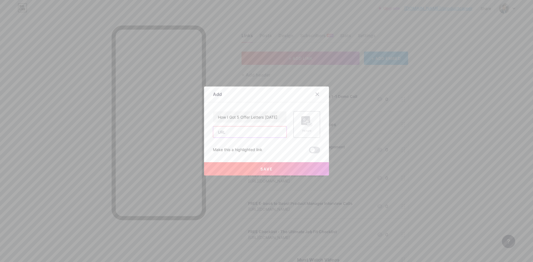
scroll to position [0, 0]
paste input "[URL][DOMAIN_NAME]"
type input "[URL][DOMAIN_NAME]"
click at [269, 168] on span "Save" at bounding box center [266, 169] width 12 height 5
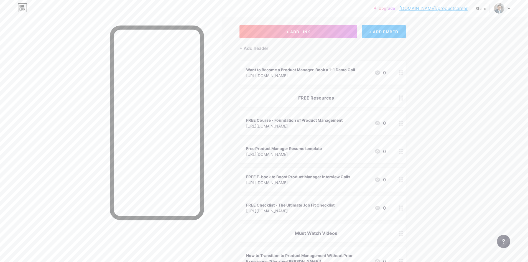
scroll to position [20, 0]
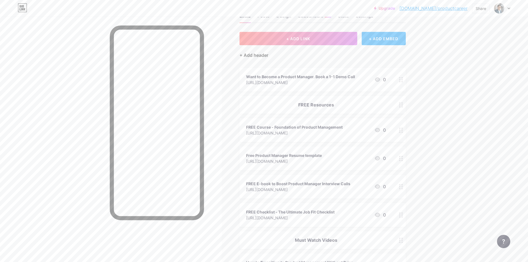
click at [259, 54] on div "+ Add header" at bounding box center [254, 55] width 29 height 7
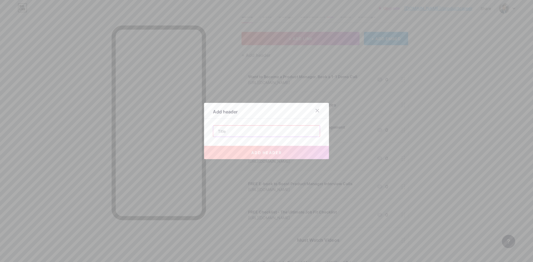
click at [254, 135] on input "text" at bounding box center [266, 131] width 107 height 11
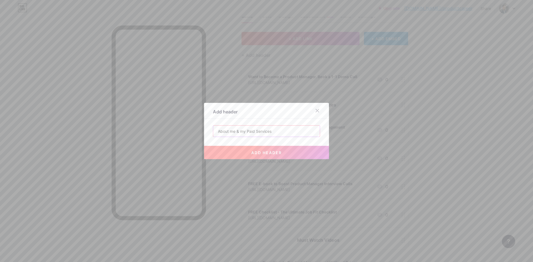
type input "About me & my Paid Services"
click at [259, 155] on span "add header" at bounding box center [266, 152] width 31 height 5
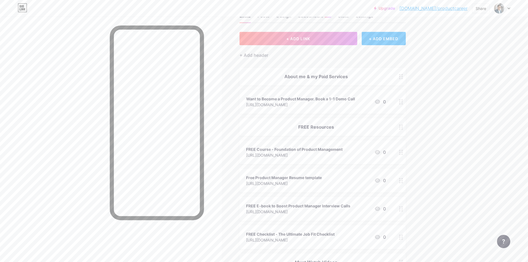
drag, startPoint x: 294, startPoint y: 79, endPoint x: 308, endPoint y: 179, distance: 101.1
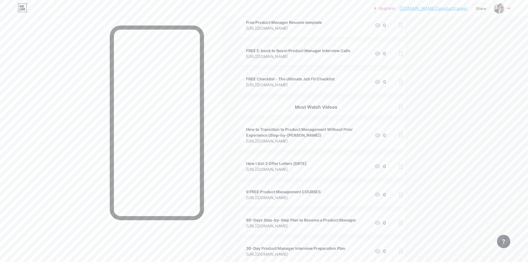
scroll to position [42, 0]
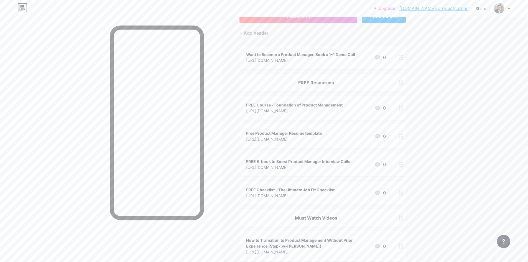
click at [386, 82] on div "FREE Resources" at bounding box center [316, 82] width 140 height 7
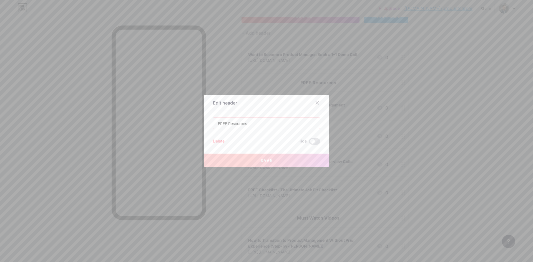
click at [251, 126] on input "FREE Resources" at bounding box center [266, 123] width 107 height 11
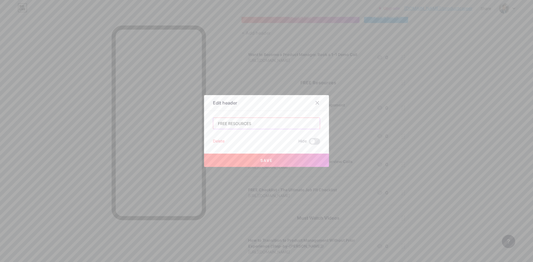
type input "FREE RESOURCES"
click at [257, 160] on button "Save" at bounding box center [266, 160] width 125 height 13
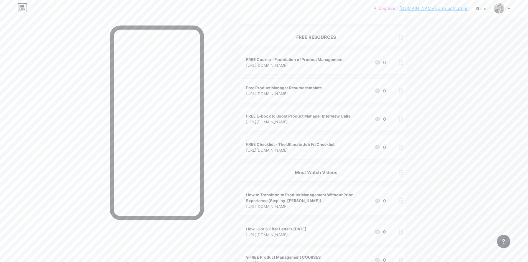
scroll to position [97, 0]
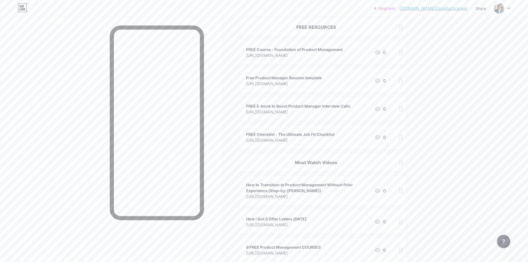
click at [403, 160] on circle at bounding box center [402, 160] width 1 height 1
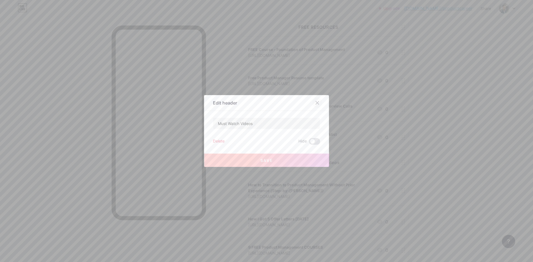
click at [315, 101] on icon at bounding box center [317, 103] width 4 height 4
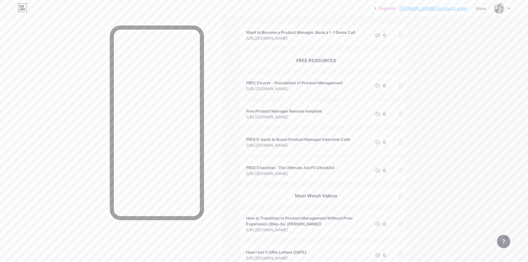
scroll to position [14, 0]
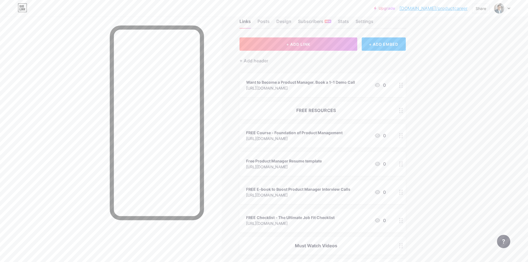
click at [401, 110] on div at bounding box center [401, 111] width 9 height 18
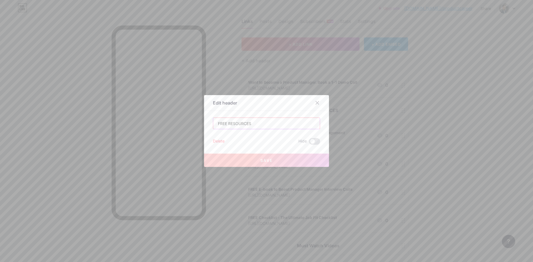
click at [273, 121] on input "FREE RESOURCES" at bounding box center [266, 123] width 107 height 11
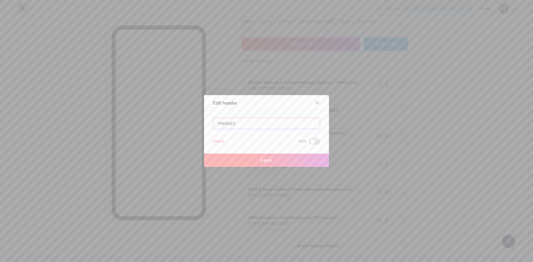
type input "FREEBIES"
click at [260, 161] on span "Save" at bounding box center [266, 160] width 12 height 5
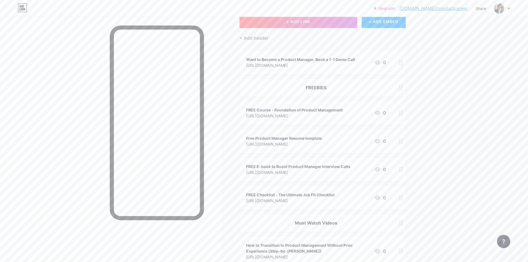
scroll to position [97, 0]
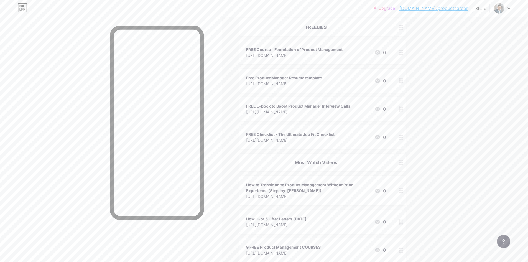
click at [404, 165] on div at bounding box center [401, 163] width 9 height 18
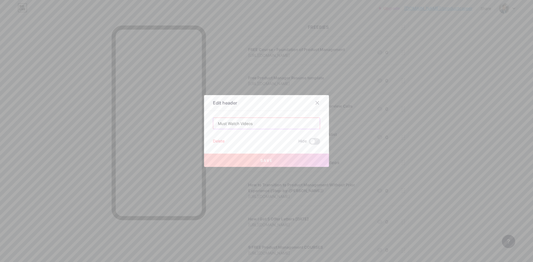
click at [260, 125] on input "Must Watch Videos" at bounding box center [266, 123] width 107 height 11
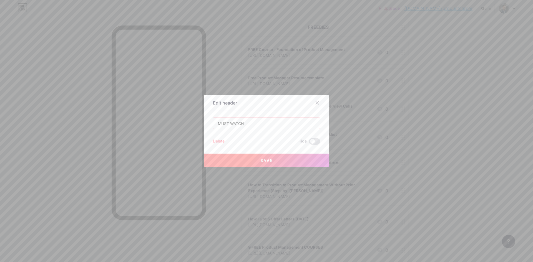
type input "MUST WATCH"
click at [259, 114] on div "Edit header MUST WATCH Delete Hide Save" at bounding box center [266, 131] width 125 height 72
click at [265, 164] on button "Save" at bounding box center [266, 160] width 125 height 13
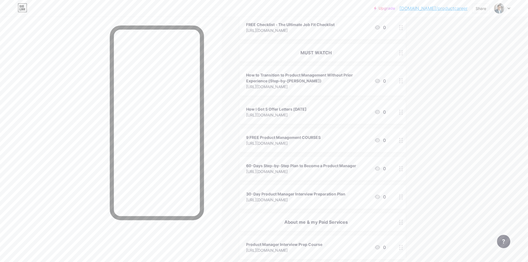
scroll to position [277, 0]
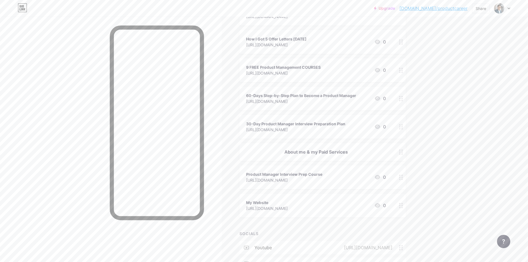
click at [403, 151] on icon at bounding box center [401, 152] width 4 height 5
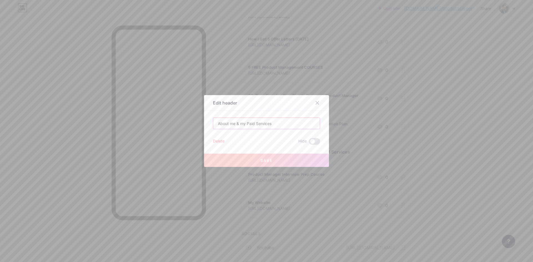
click at [292, 125] on input "About me & my Paid Services" at bounding box center [266, 123] width 107 height 11
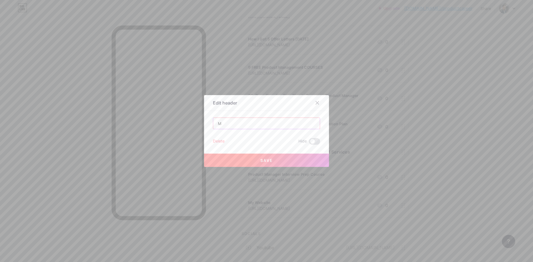
type input "ME"
type input "OFFERINGS"
click at [260, 158] on span "Save" at bounding box center [266, 160] width 12 height 5
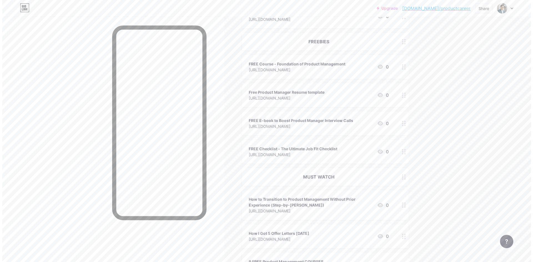
scroll to position [0, 0]
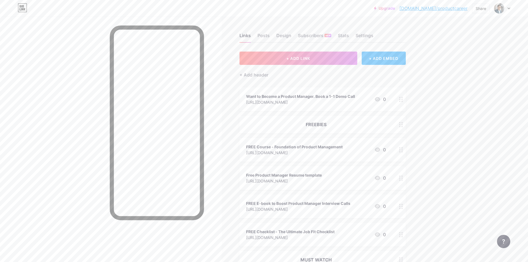
click at [402, 98] on icon at bounding box center [401, 99] width 4 height 5
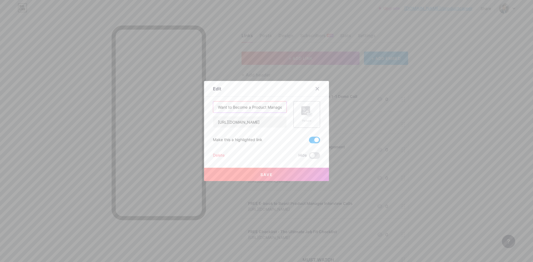
click at [265, 106] on input "Want to Become a Product Manager. Book a 1-1 Demo Call" at bounding box center [249, 107] width 73 height 11
type input "Want to Become a Product Manager? Book a 1-1 Demo Call"
click at [277, 173] on button "Save" at bounding box center [266, 174] width 125 height 13
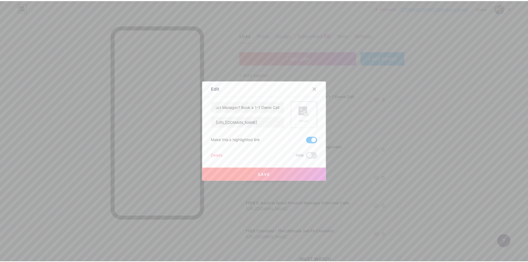
scroll to position [0, 0]
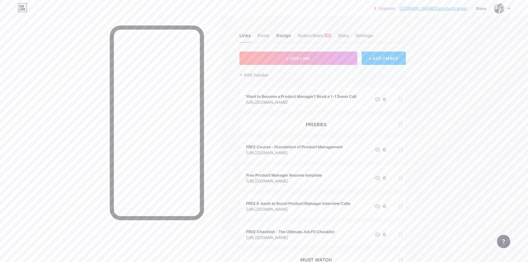
click at [281, 36] on div "Design" at bounding box center [284, 37] width 15 height 10
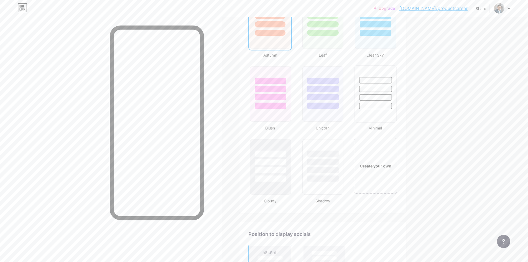
scroll to position [610, 0]
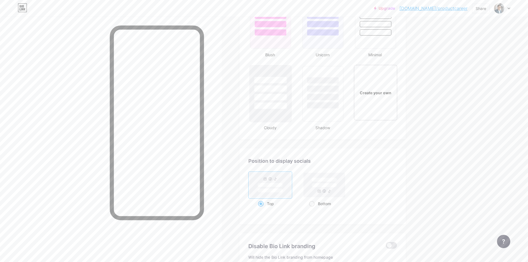
click at [270, 115] on div at bounding box center [271, 93] width 42 height 57
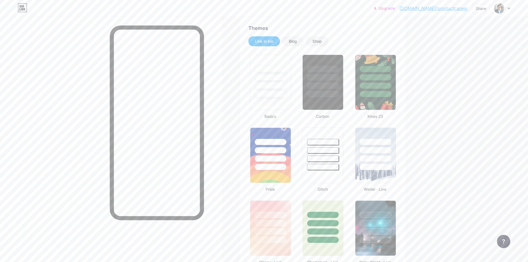
scroll to position [0, 0]
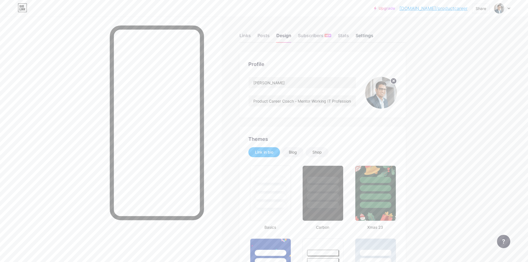
click at [363, 35] on div "Settings" at bounding box center [365, 37] width 18 height 10
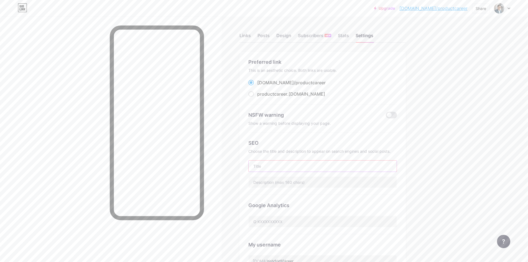
click at [295, 166] on input "text" at bounding box center [323, 166] width 148 height 11
click at [247, 38] on div "Links" at bounding box center [245, 37] width 11 height 10
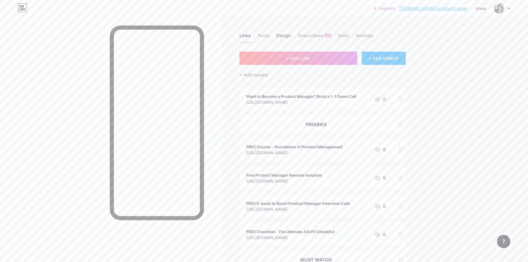
click at [280, 33] on div "Design" at bounding box center [284, 37] width 15 height 10
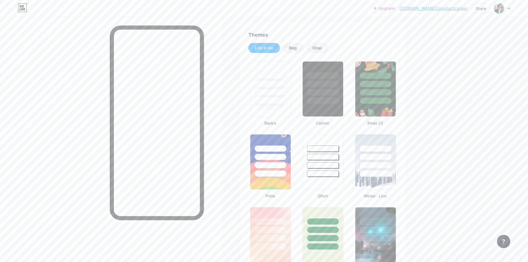
scroll to position [28, 0]
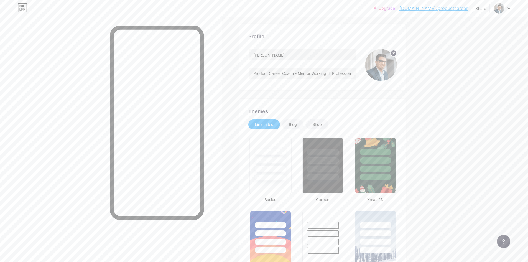
click at [267, 167] on div at bounding box center [270, 169] width 32 height 6
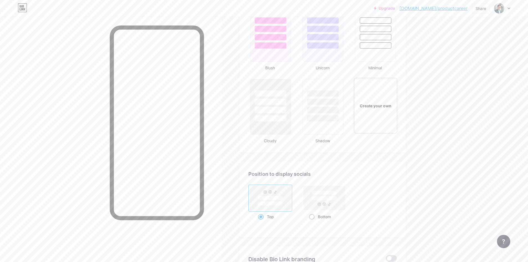
scroll to position [597, 0]
click at [316, 123] on div at bounding box center [323, 106] width 42 height 57
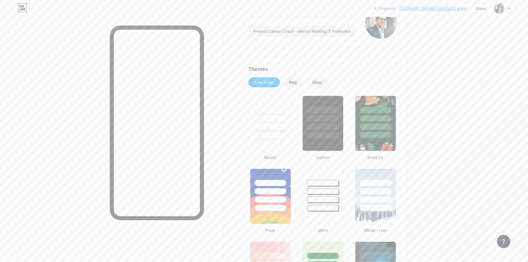
scroll to position [0, 0]
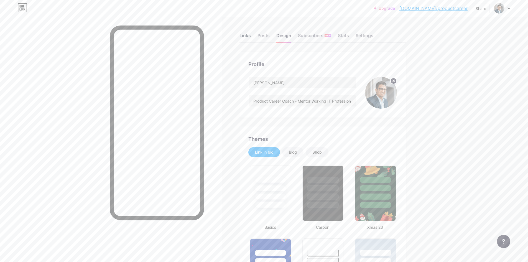
click at [250, 36] on div "Links" at bounding box center [245, 37] width 11 height 10
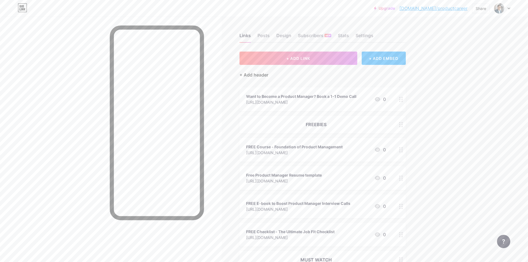
click at [263, 75] on div "+ Add header" at bounding box center [254, 75] width 29 height 7
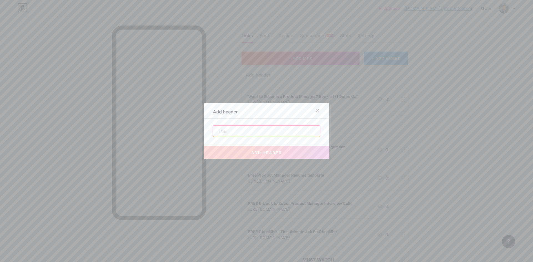
click at [262, 126] on input "text" at bounding box center [266, 131] width 107 height 11
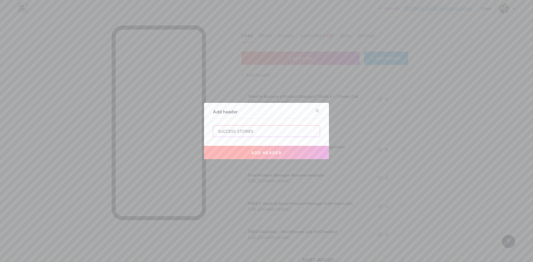
type input "SUCCESS STORIES"
click at [263, 150] on span "add header" at bounding box center [266, 152] width 31 height 5
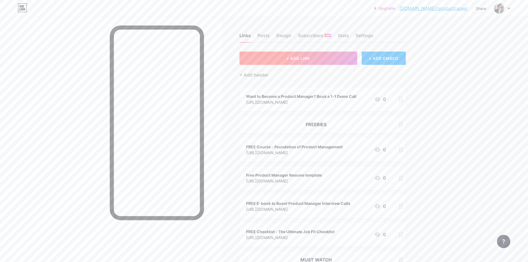
click at [289, 61] on button "+ ADD LINK" at bounding box center [299, 58] width 118 height 13
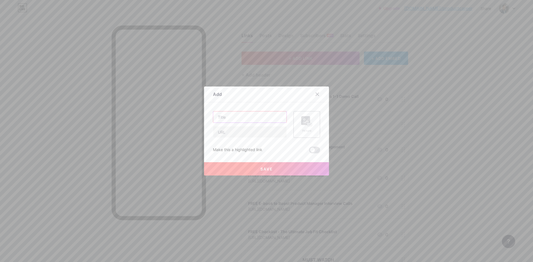
click at [240, 117] on input "text" at bounding box center [249, 117] width 73 height 11
type input "S"
type input "Students Testimonials"
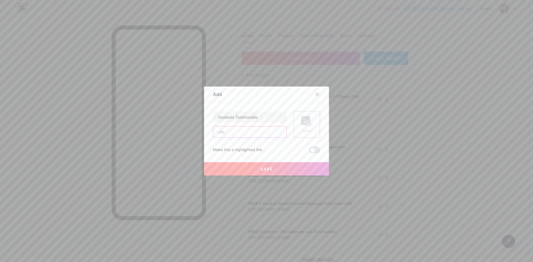
click at [240, 133] on input "text" at bounding box center [249, 131] width 73 height 11
paste input "[URL][DOMAIN_NAME]"
type input "[URL][DOMAIN_NAME]"
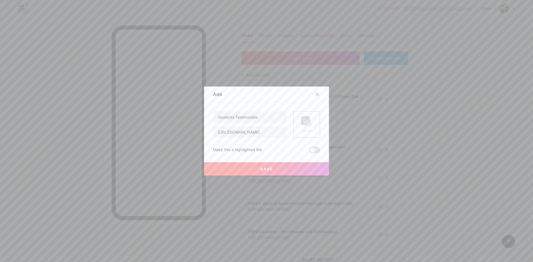
click at [253, 166] on button "Save" at bounding box center [266, 168] width 125 height 13
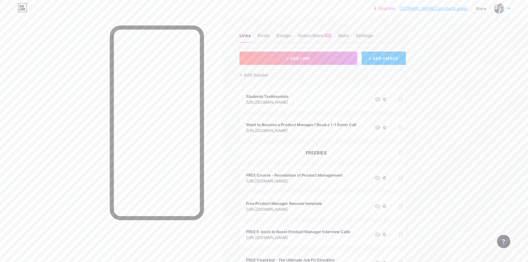
click at [289, 93] on div "Students Testimonials [URL][DOMAIN_NAME]" at bounding box center [267, 99] width 42 height 13
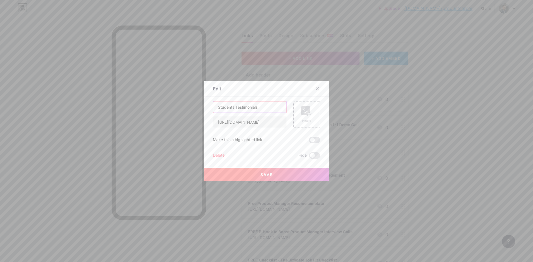
click at [259, 109] on input "Students Testimonials" at bounding box center [249, 107] width 73 height 11
click at [259, 109] on input "Testimonials" at bounding box center [249, 107] width 73 height 11
type input "Testimonials"
click at [270, 177] on span "Save" at bounding box center [266, 174] width 12 height 5
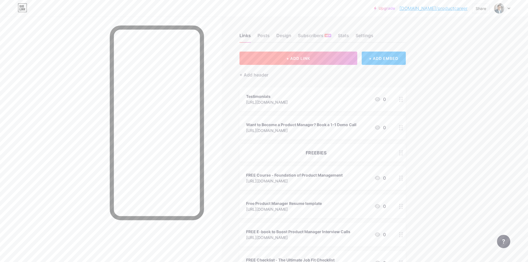
click at [297, 56] on span "+ ADD LINK" at bounding box center [299, 58] width 24 height 5
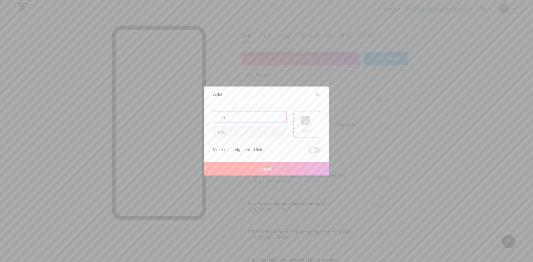
click at [255, 115] on input "text" at bounding box center [249, 117] width 73 height 11
type input "Trustpilot Reviews"
click at [255, 130] on input "text" at bounding box center [249, 131] width 73 height 11
paste input "[URL][DOMAIN_NAME][DOMAIN_NAME]"
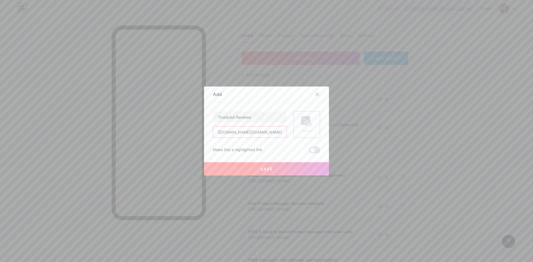
type input "[URL][DOMAIN_NAME][DOMAIN_NAME]"
click at [262, 171] on span "Save" at bounding box center [266, 169] width 12 height 5
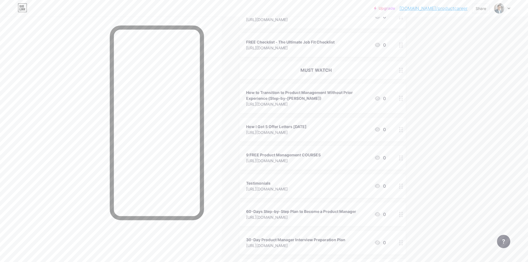
scroll to position [316, 0]
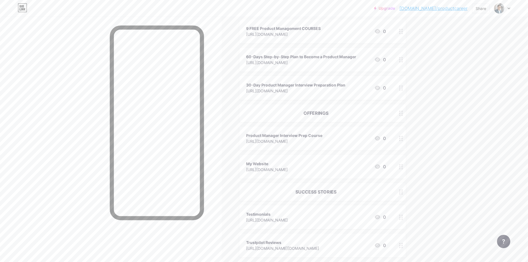
click at [403, 217] on circle at bounding box center [402, 217] width 1 height 1
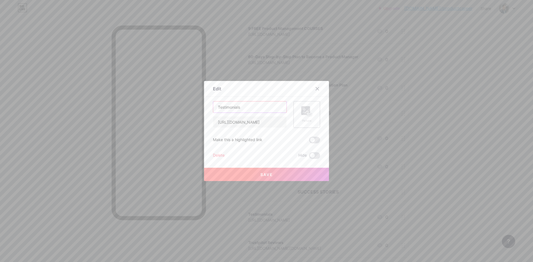
click at [259, 107] on input "Testimonials" at bounding box center [249, 107] width 73 height 11
type input "Video Testimonials"
click at [276, 174] on button "Save" at bounding box center [266, 174] width 125 height 13
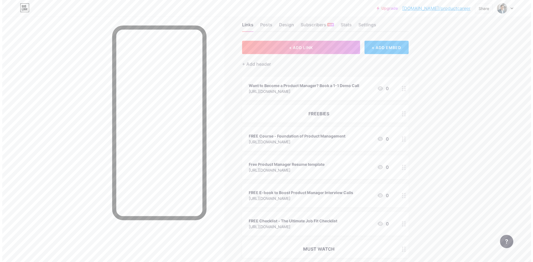
scroll to position [0, 0]
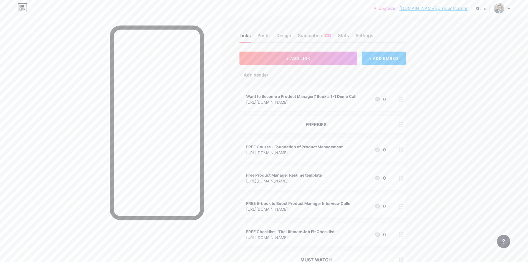
click at [372, 56] on div "+ ADD EMBED" at bounding box center [384, 58] width 44 height 13
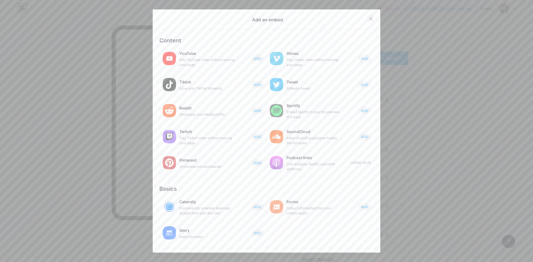
click at [368, 17] on icon at bounding box center [370, 19] width 4 height 4
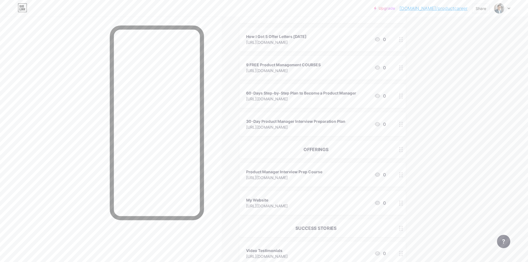
scroll to position [426, 0]
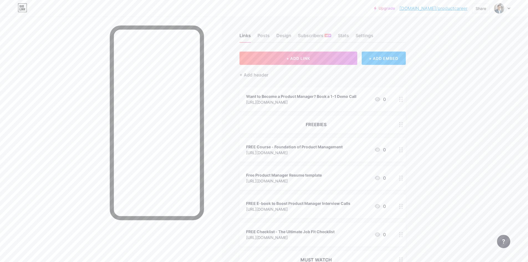
click at [509, 8] on icon at bounding box center [509, 8] width 2 height 1
click at [459, 78] on li "Logout" at bounding box center [476, 77] width 69 height 15
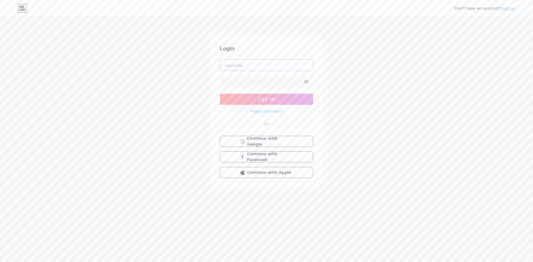
type input "[EMAIL_ADDRESS][DOMAIN_NAME]"
click at [507, 11] on link "Sign up" at bounding box center [507, 8] width 15 height 4
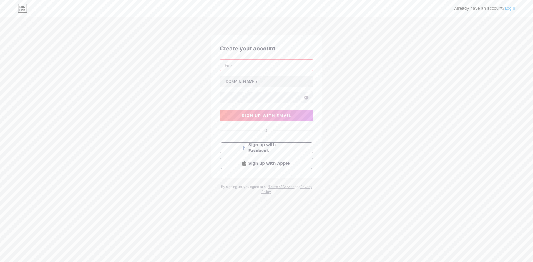
click at [245, 67] on input "text" at bounding box center [266, 65] width 93 height 11
click at [274, 69] on input "text" at bounding box center [266, 65] width 93 height 11
click at [252, 65] on input "text" at bounding box center [266, 65] width 93 height 11
click at [250, 66] on input "text" at bounding box center [266, 65] width 93 height 11
paste input "sidepaycheque@gmail.com"
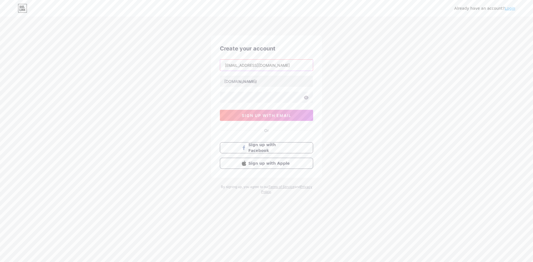
type input "sidepaycheque@gmail.com"
click at [251, 84] on input "text" at bounding box center [266, 81] width 93 height 11
type input "sidepaycheque"
click at [304, 97] on icon at bounding box center [305, 98] width 5 height 4
click at [348, 98] on div "Already have an account? Login Create your account sidepaycheque@gmail.com bio.…" at bounding box center [266, 106] width 533 height 212
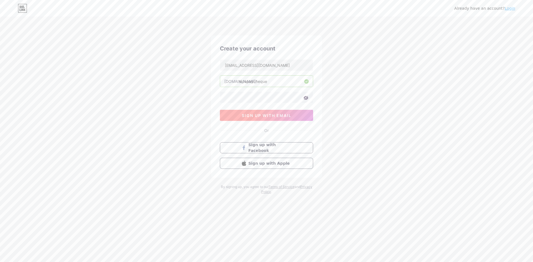
click at [283, 116] on span "sign up with email" at bounding box center [267, 115] width 50 height 5
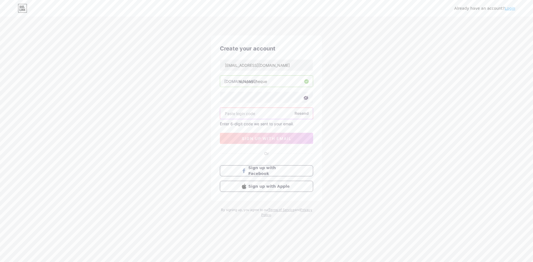
paste input "612919"
type input "612919"
click at [252, 137] on span "sign up with email" at bounding box center [267, 138] width 50 height 5
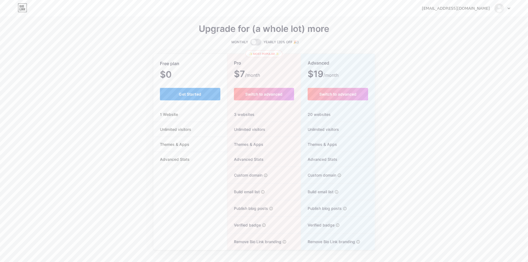
click at [183, 99] on button "Get Started" at bounding box center [190, 94] width 61 height 12
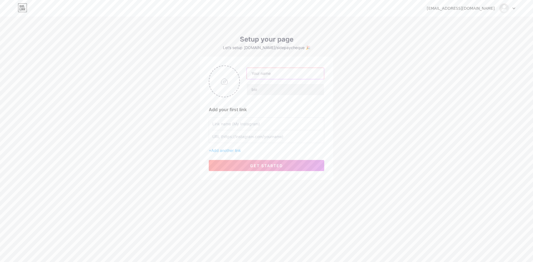
click at [267, 72] on input "text" at bounding box center [285, 73] width 77 height 11
type input "[PERSON_NAME]"
click at [224, 80] on input "file" at bounding box center [224, 81] width 30 height 31
type input "C:\fakepath\SAchin Sir earning dash.jpg"
click at [301, 92] on input "text" at bounding box center [285, 89] width 77 height 11
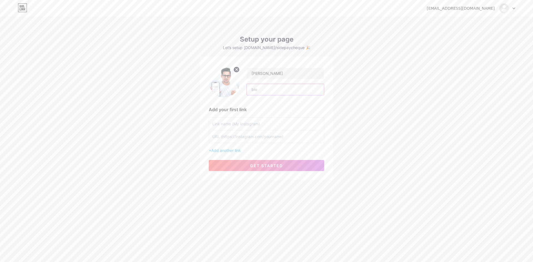
click at [268, 90] on input "text" at bounding box center [285, 89] width 77 height 11
paste input "a former Product Manager who turned a weekend side hustle into a ₹1 Crore/year …"
type input "I'm a former Product Manager who turned a weekend side hustle into a ₹1 Crore/y…"
click at [266, 167] on span "get started" at bounding box center [266, 165] width 33 height 5
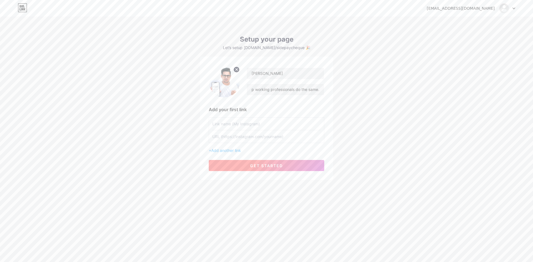
scroll to position [0, 0]
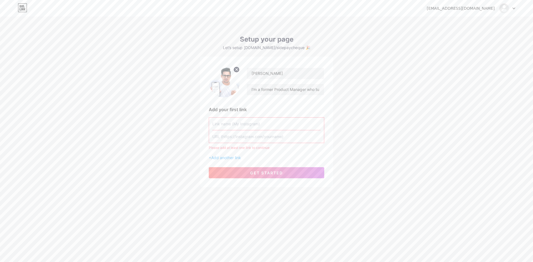
click at [240, 129] on input "text" at bounding box center [266, 124] width 108 height 12
click at [246, 124] on input "text" at bounding box center [266, 124] width 108 height 12
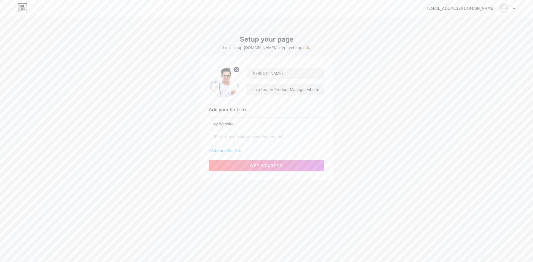
type input "My Website"
click at [242, 140] on input "text" at bounding box center [266, 136] width 108 height 12
paste input "https://www.sidepaycheque.com/"
type input "https://www.sidepaycheque.com/"
click at [265, 167] on span "get started" at bounding box center [266, 165] width 33 height 5
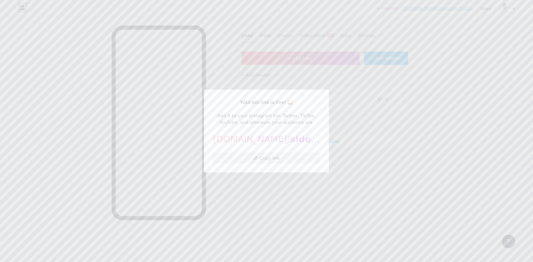
click at [266, 158] on button "Copy link" at bounding box center [266, 158] width 107 height 11
click at [359, 178] on div at bounding box center [266, 131] width 533 height 262
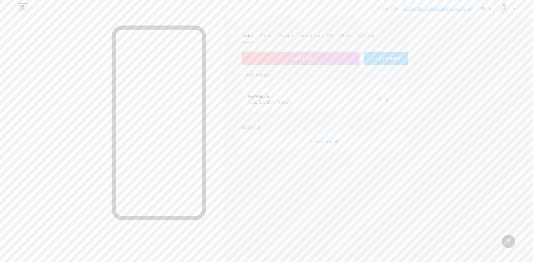
click at [323, 141] on div "+ Add socials" at bounding box center [324, 141] width 166 height 13
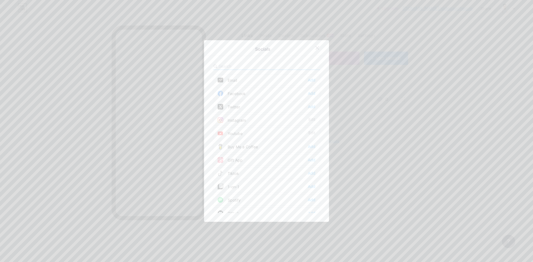
click at [269, 133] on div "Youtube Edit" at bounding box center [266, 134] width 107 height 12
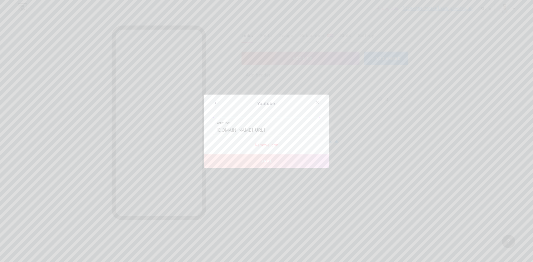
click at [304, 130] on input "[DOMAIN_NAME][URL]" at bounding box center [266, 130] width 100 height 9
click at [315, 100] on icon at bounding box center [317, 102] width 4 height 4
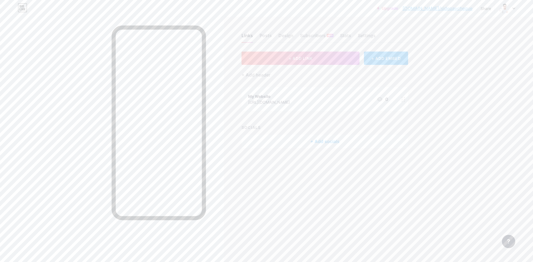
click at [322, 139] on div "+ Add socials" at bounding box center [324, 141] width 166 height 13
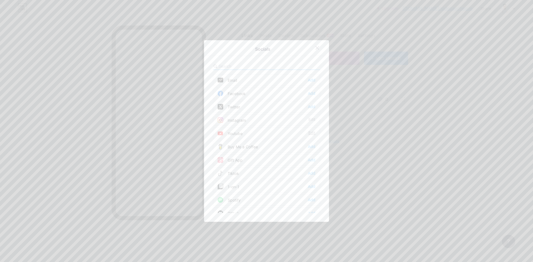
click at [310, 132] on div "Edit" at bounding box center [311, 134] width 7 height 6
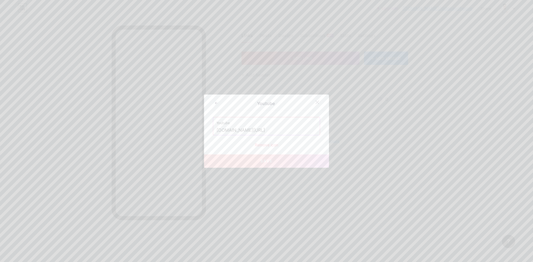
click at [302, 130] on input "[DOMAIN_NAME][URL]" at bounding box center [266, 130] width 100 height 9
paste input "sidepaycheque"
type input "www.youtube.com/@sidepaycheque"
click at [276, 162] on button "Save" at bounding box center [266, 160] width 125 height 13
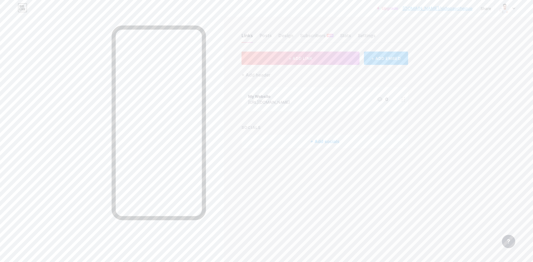
click at [325, 140] on div "+ Add socials" at bounding box center [324, 141] width 166 height 13
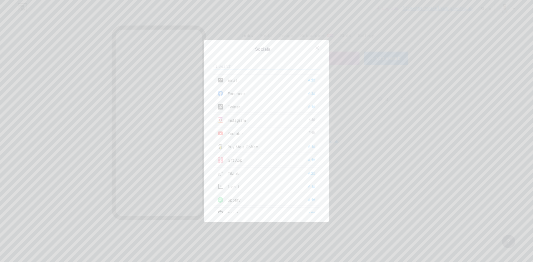
click at [345, 147] on div at bounding box center [266, 131] width 533 height 262
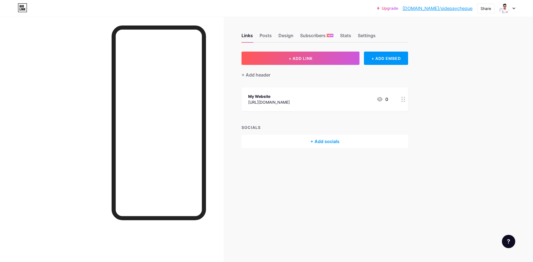
click at [326, 142] on div "+ Add socials" at bounding box center [324, 141] width 166 height 13
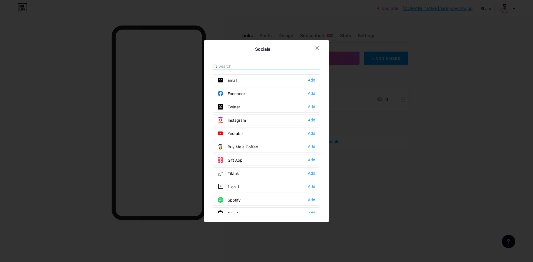
click at [310, 133] on div "Add" at bounding box center [311, 134] width 7 height 6
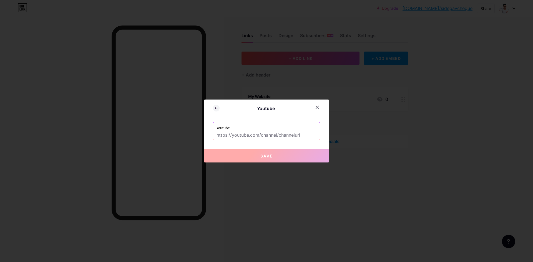
click at [305, 136] on input "text" at bounding box center [266, 135] width 100 height 9
paste input "sidepaycheque"
type input "sidepaycheque"
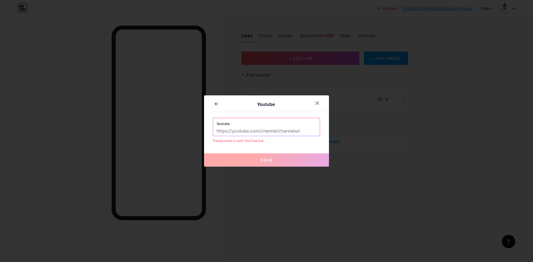
click at [312, 131] on input "text" at bounding box center [266, 130] width 100 height 9
click at [303, 129] on input "text" at bounding box center [266, 130] width 100 height 9
paste input "https://www.youtube.com/@sidepaycheque"
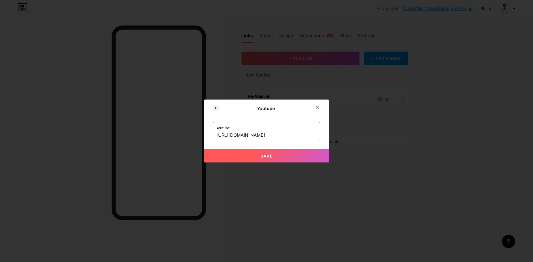
type input "https://www.youtube.com/@sidepaycheque"
click at [286, 159] on button "Save" at bounding box center [266, 155] width 125 height 13
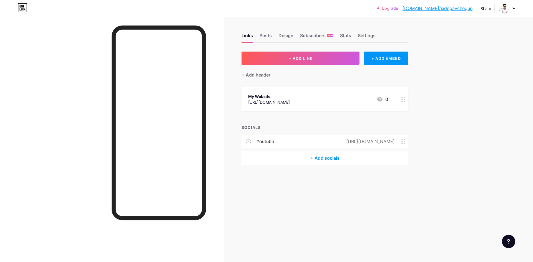
click at [341, 156] on div "+ Add socials" at bounding box center [324, 157] width 166 height 13
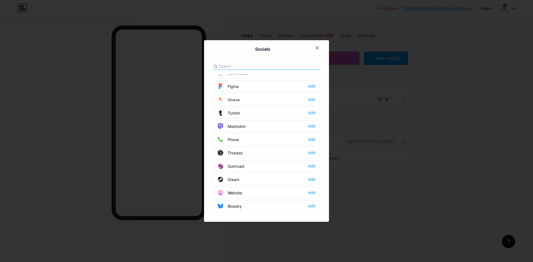
scroll to position [500, 0]
click at [309, 193] on div "Add" at bounding box center [311, 192] width 7 height 6
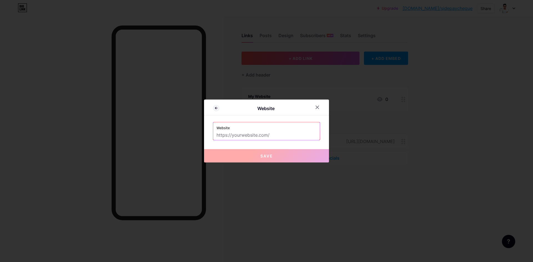
click at [276, 138] on input "text" at bounding box center [266, 135] width 100 height 9
paste input "https://www.sidepaycheque.com/"
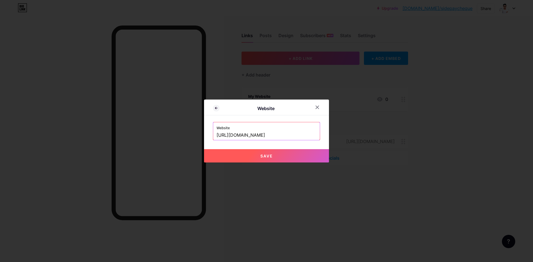
type input "https://www.sidepaycheque.com"
click at [271, 154] on button "Save" at bounding box center [266, 155] width 125 height 13
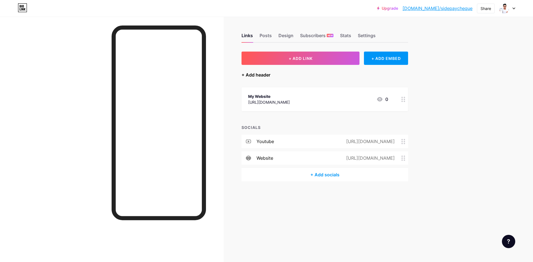
click at [260, 75] on div "+ Add header" at bounding box center [255, 75] width 29 height 7
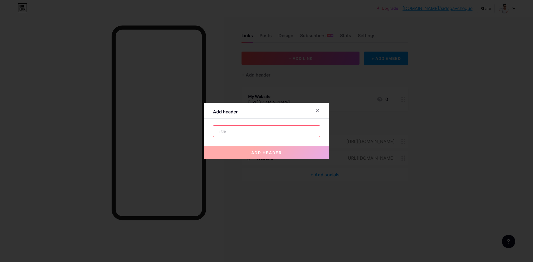
click at [251, 134] on input "text" at bounding box center [266, 131] width 107 height 11
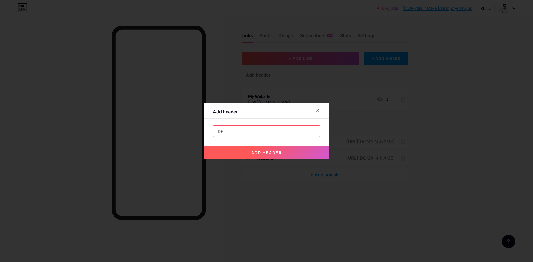
type input "D"
type input "1"
type input "Book 1-1 Demo Call"
click at [263, 149] on button "add header" at bounding box center [266, 152] width 125 height 13
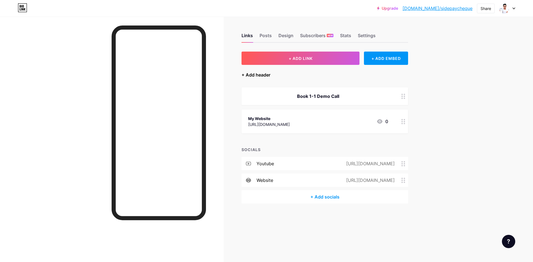
click at [262, 74] on div "+ Add header" at bounding box center [255, 75] width 29 height 7
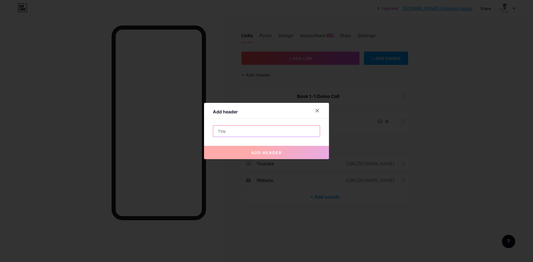
click at [260, 135] on input "text" at bounding box center [266, 131] width 107 height 11
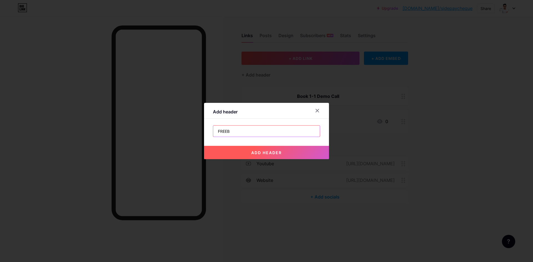
type input "FREEBIES"
click at [265, 148] on button "add header" at bounding box center [266, 152] width 125 height 13
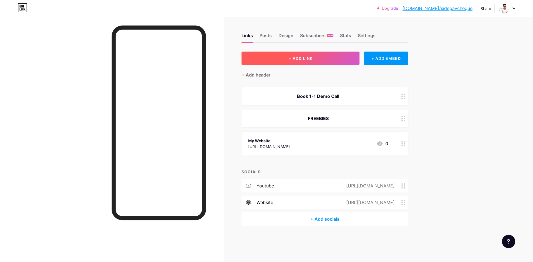
click at [316, 59] on button "+ ADD LINK" at bounding box center [300, 58] width 118 height 13
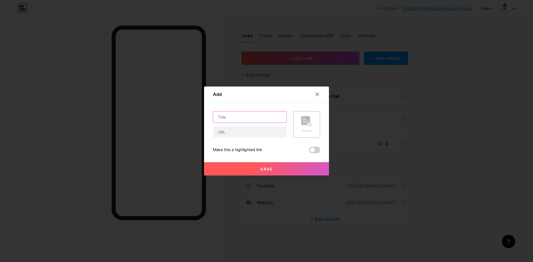
click at [257, 119] on input "text" at bounding box center [249, 117] width 73 height 11
paste input "The Side Income Clarity Map"
type input "The Side Income Clarity Map"
click at [253, 130] on input "text" at bounding box center [249, 131] width 73 height 11
click at [237, 133] on input "text" at bounding box center [249, 131] width 73 height 11
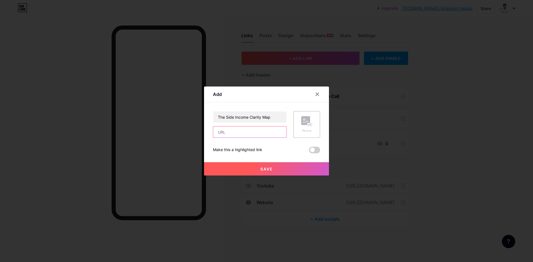
paste input "https://sendfox.com/lp/1x5rpy"
type input "https://sendfox.com/lp/1x5rpy"
click at [267, 171] on span "Save" at bounding box center [266, 169] width 12 height 5
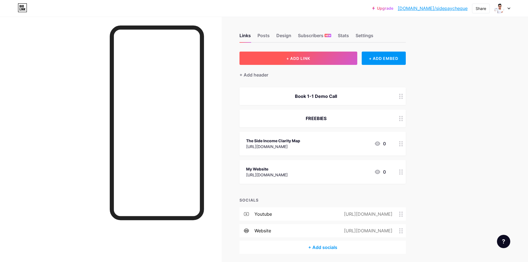
click at [329, 55] on button "+ ADD LINK" at bounding box center [299, 58] width 118 height 13
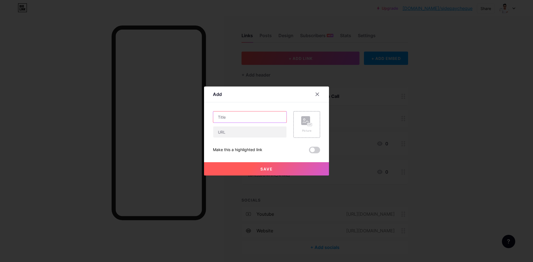
click at [246, 120] on input "text" at bounding box center [249, 117] width 73 height 11
paste input "Monetizable Skill Discovery Worksheet"
type input "Monetizable Skill Discovery Worksheet"
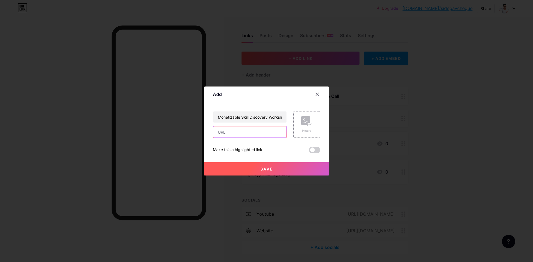
click at [245, 130] on input "text" at bounding box center [249, 131] width 73 height 11
paste input "https://sendfox.com/lp/1v570d"
type input "https://sendfox.com/lp/1v570d"
click at [275, 169] on button "Save" at bounding box center [266, 168] width 125 height 13
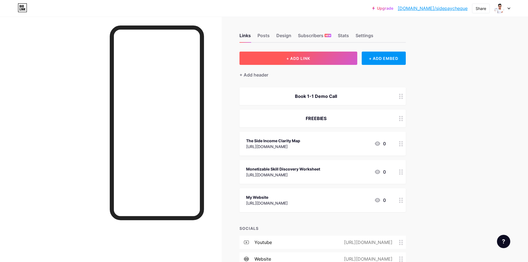
click at [308, 53] on button "+ ADD LINK" at bounding box center [299, 58] width 118 height 13
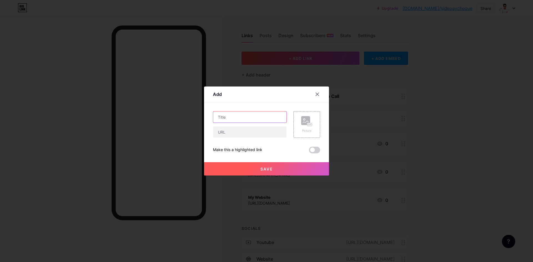
click at [242, 120] on input "text" at bounding box center [249, 117] width 73 height 11
paste input "7-step client-conversion system"
type input "7-step client-conversion system"
drag, startPoint x: 242, startPoint y: 130, endPoint x: 262, endPoint y: 118, distance: 22.9
click at [242, 130] on input "text" at bounding box center [249, 131] width 73 height 11
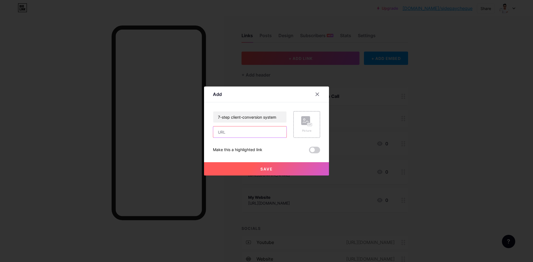
paste input "https://sendfox.com/lp/m8ygdr"
type input "https://sendfox.com/lp/m8ygdr"
click at [263, 166] on button "Save" at bounding box center [266, 168] width 125 height 13
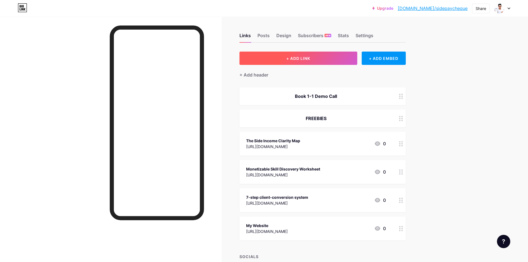
click at [296, 53] on button "+ ADD LINK" at bounding box center [299, 58] width 118 height 13
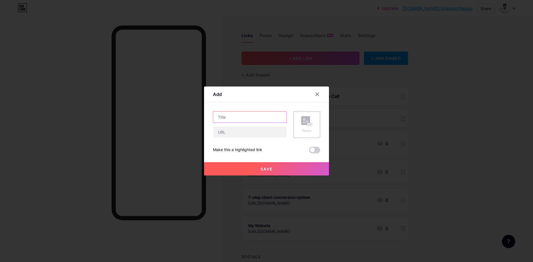
click at [249, 116] on input "text" at bounding box center [249, 117] width 73 height 11
paste input "Validate Any Side Income Idea in Under 60 Minutes"
type input "Validate Any Side Income Idea in Under 60 Minutes"
click at [254, 138] on div "Validate Any Side Income Idea in Under 60 Minutes Picture Make this a highlight…" at bounding box center [266, 132] width 107 height 42
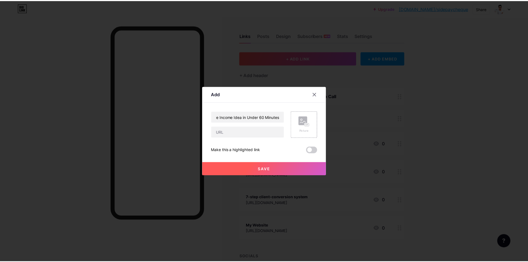
scroll to position [0, 0]
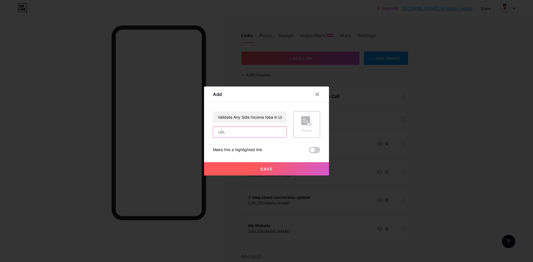
drag, startPoint x: 250, startPoint y: 133, endPoint x: 304, endPoint y: 97, distance: 64.5
click at [250, 133] on input "text" at bounding box center [249, 131] width 73 height 11
paste input "https://sendfox.com/lp/100noq"
type input "https://sendfox.com/lp/100noq"
click at [262, 172] on button "Save" at bounding box center [266, 168] width 125 height 13
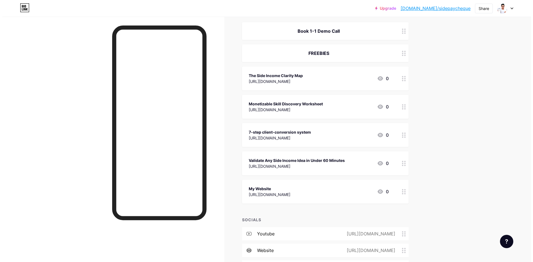
scroll to position [28, 0]
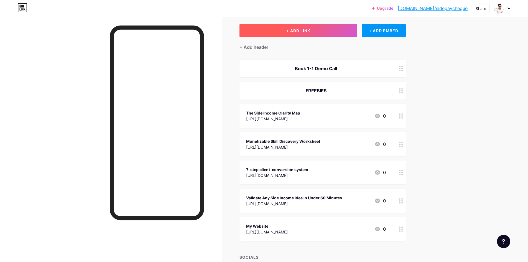
click at [327, 27] on button "+ ADD LINK" at bounding box center [299, 30] width 118 height 13
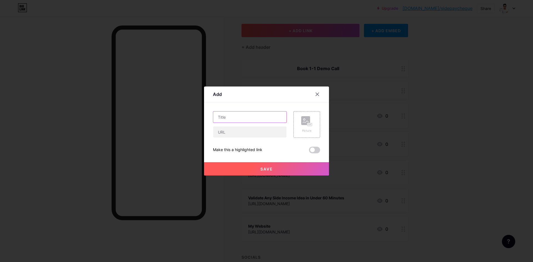
click at [236, 117] on input "text" at bounding box center [249, 117] width 73 height 11
type input "Want to Build a Side Income Business? Book a 1-1 Demo Call"
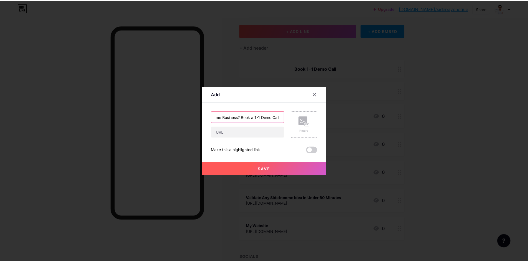
scroll to position [0, 0]
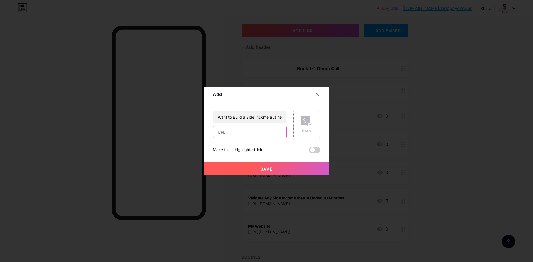
click at [257, 135] on input "text" at bounding box center [249, 131] width 73 height 11
paste input "https://tally.so/r/3l54jN"
type input "https://tally.so/r/3l54jN"
click at [241, 166] on button "Save" at bounding box center [266, 168] width 125 height 13
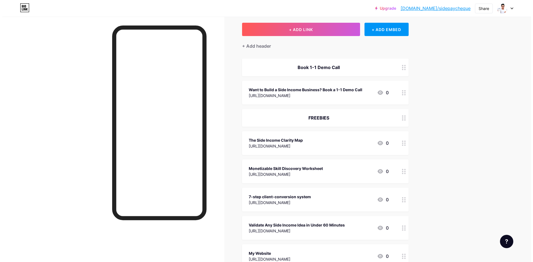
scroll to position [22, 0]
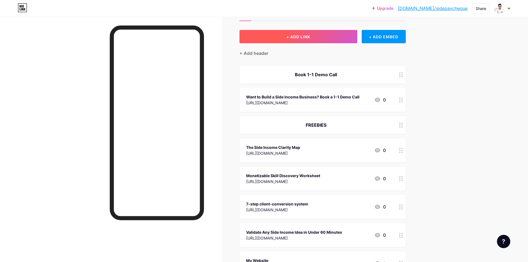
click at [331, 36] on button "+ ADD LINK" at bounding box center [299, 36] width 118 height 13
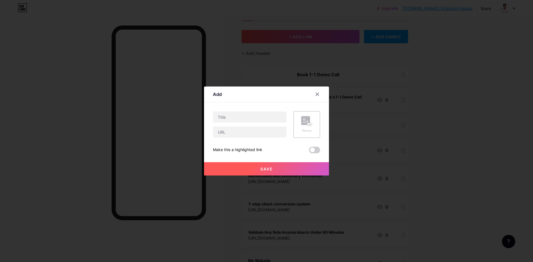
drag, startPoint x: 256, startPoint y: 111, endPoint x: 253, endPoint y: 113, distance: 3.4
click at [255, 112] on div at bounding box center [250, 117] width 74 height 12
click at [247, 116] on input "text" at bounding box center [249, 117] width 73 height 11
click at [315, 92] on div at bounding box center [317, 94] width 10 height 10
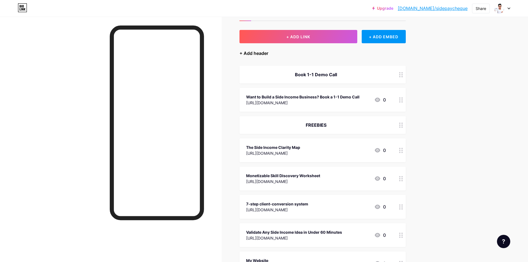
click at [257, 53] on div "+ Add header" at bounding box center [254, 53] width 29 height 7
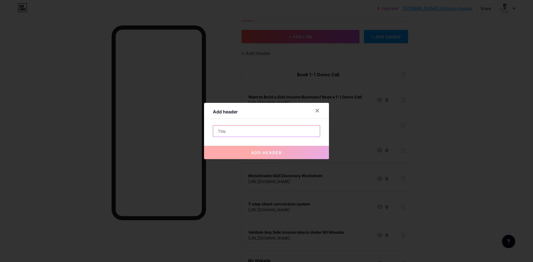
click at [263, 129] on input "text" at bounding box center [266, 131] width 107 height 11
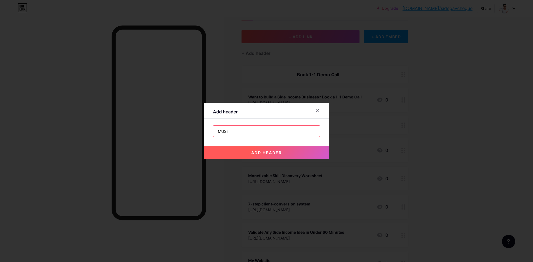
type input "MUST WATCH"
click at [273, 152] on span "add header" at bounding box center [266, 152] width 31 height 5
